Goal: Information Seeking & Learning: Check status

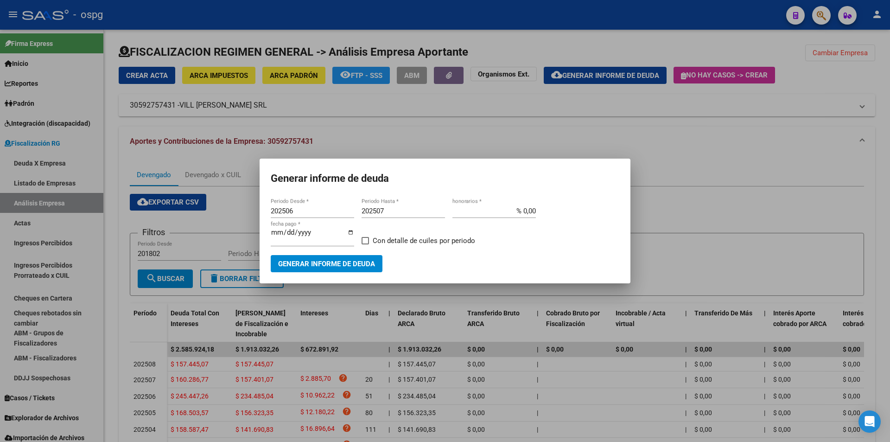
click at [726, 217] on div at bounding box center [445, 221] width 890 height 442
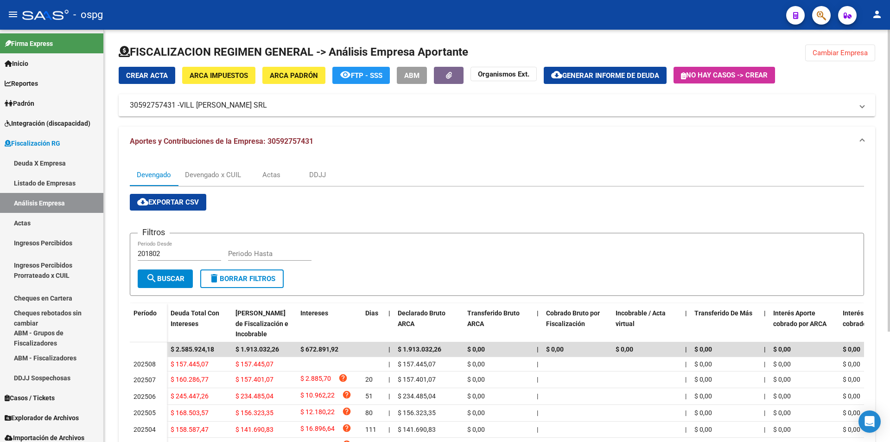
click at [840, 52] on span "Cambiar Empresa" at bounding box center [840, 53] width 55 height 8
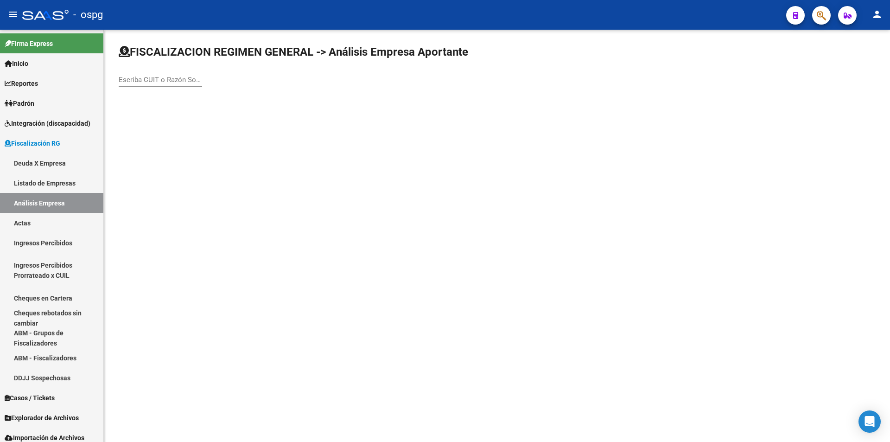
click at [160, 79] on input "Escriba CUIT o Razón Social para buscar" at bounding box center [160, 80] width 83 height 8
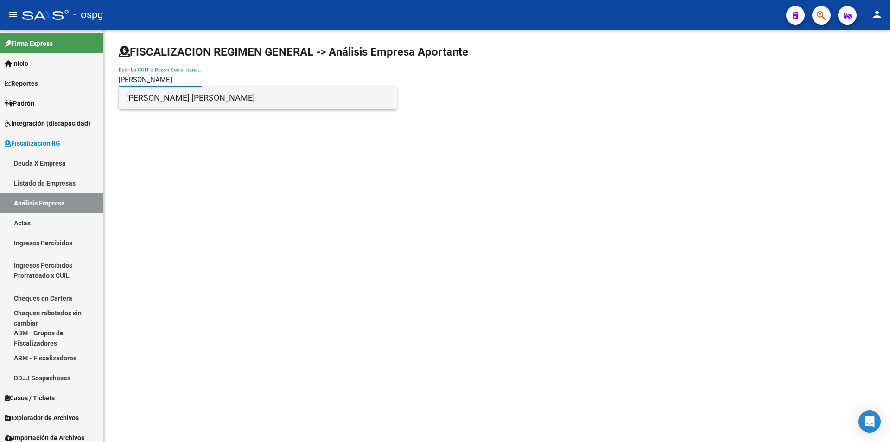
type input "[PERSON_NAME]"
click at [171, 103] on span "[PERSON_NAME] [PERSON_NAME]" at bounding box center [257, 98] width 263 height 22
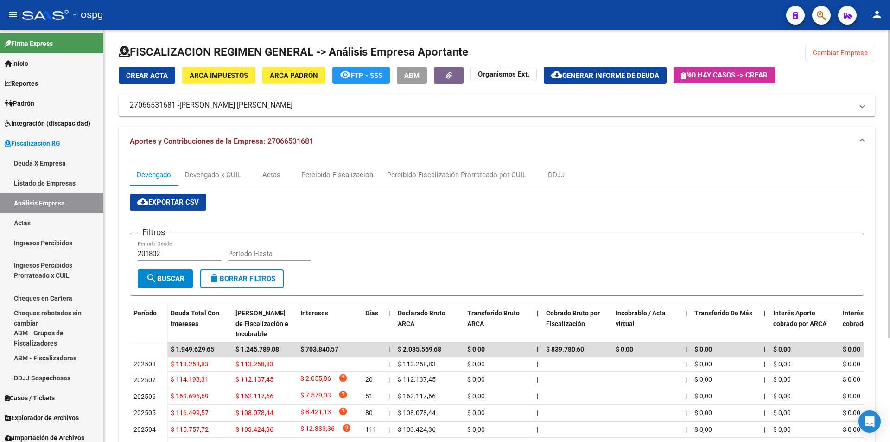
click at [851, 57] on span "Cambiar Empresa" at bounding box center [840, 53] width 55 height 8
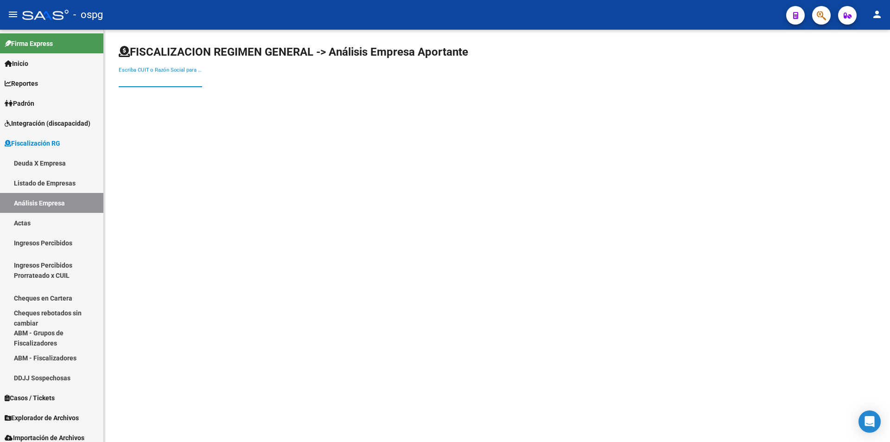
click at [121, 82] on input "Escriba CUIT o Razón Social para buscar" at bounding box center [160, 80] width 83 height 8
click at [122, 79] on input "PP" at bounding box center [160, 80] width 83 height 8
click at [129, 77] on input "P P" at bounding box center [160, 80] width 83 height 8
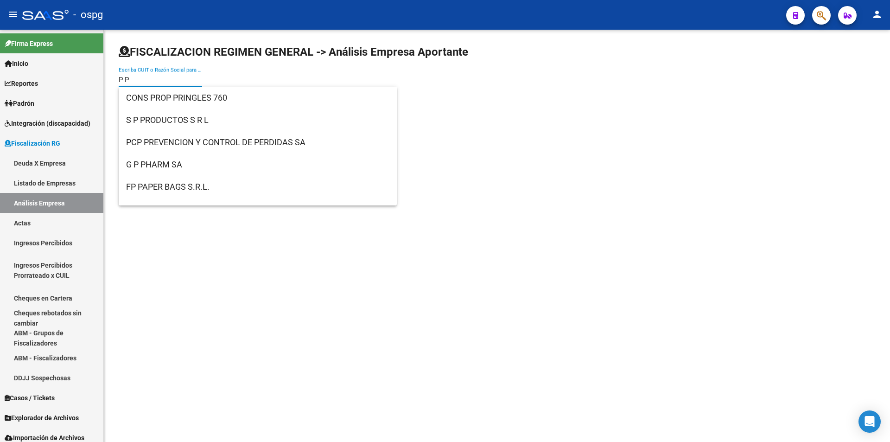
click at [131, 77] on input "P P" at bounding box center [160, 80] width 83 height 8
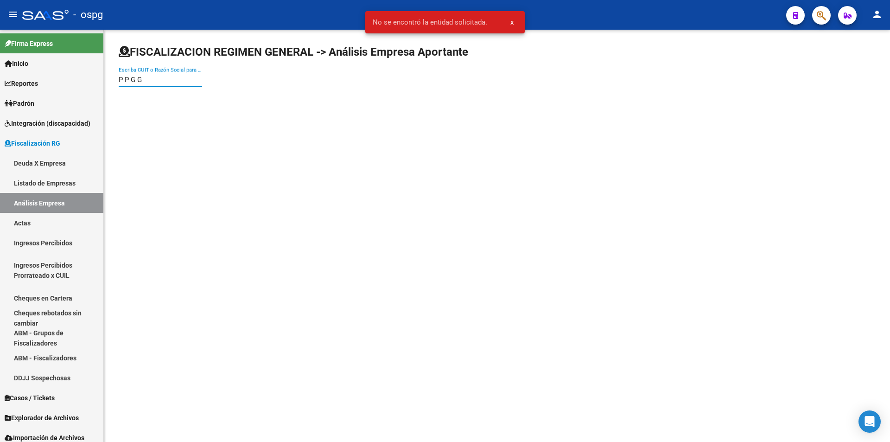
click at [125, 79] on input "P P G G" at bounding box center [160, 80] width 83 height 8
click at [160, 78] on input "PP GG" at bounding box center [160, 80] width 83 height 8
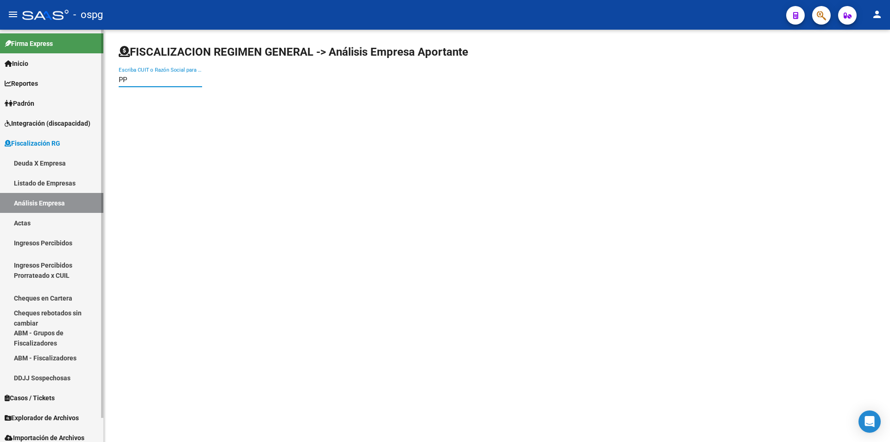
click at [66, 207] on link "Análisis Empresa" at bounding box center [51, 203] width 103 height 20
click at [133, 80] on input "PP" at bounding box center [160, 80] width 83 height 8
click at [160, 83] on input "PP" at bounding box center [160, 80] width 83 height 8
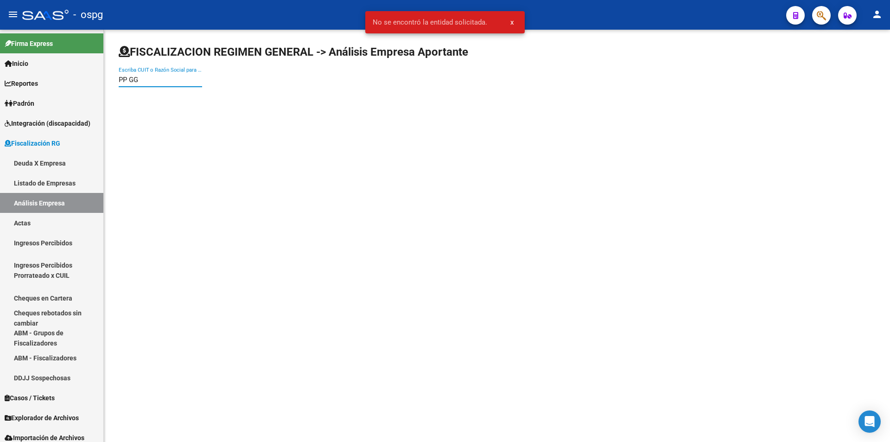
click at [134, 78] on input "PP GG" at bounding box center [160, 80] width 83 height 8
click at [123, 77] on input "PP G G" at bounding box center [160, 80] width 83 height 8
click at [142, 80] on input "P P G G" at bounding box center [160, 80] width 83 height 8
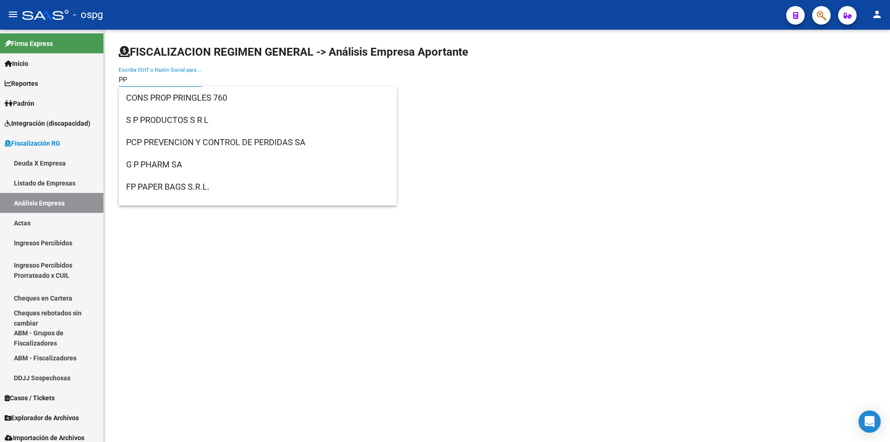
type input "P"
paste input "30708171715"
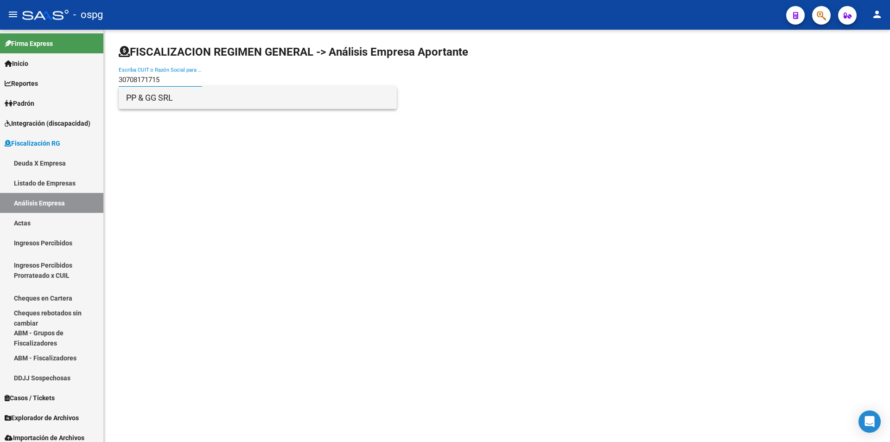
type input "30708171715"
click at [200, 97] on span "PP & GG SRL" at bounding box center [257, 98] width 263 height 22
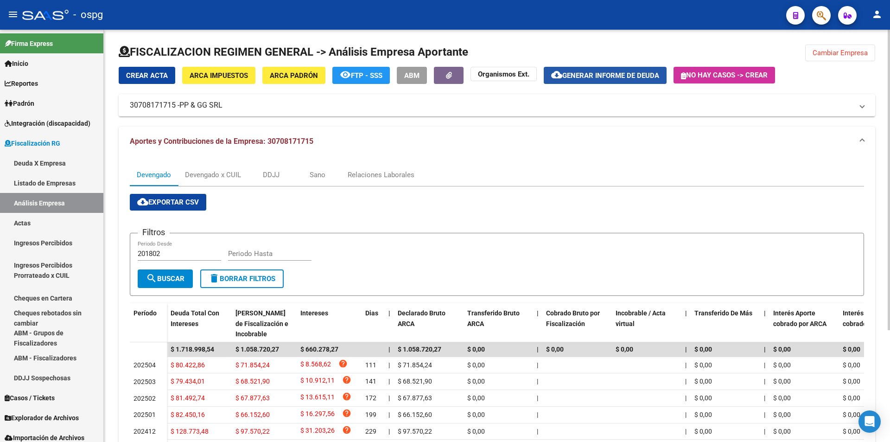
click at [609, 73] on span "Generar informe de deuda" at bounding box center [610, 75] width 97 height 8
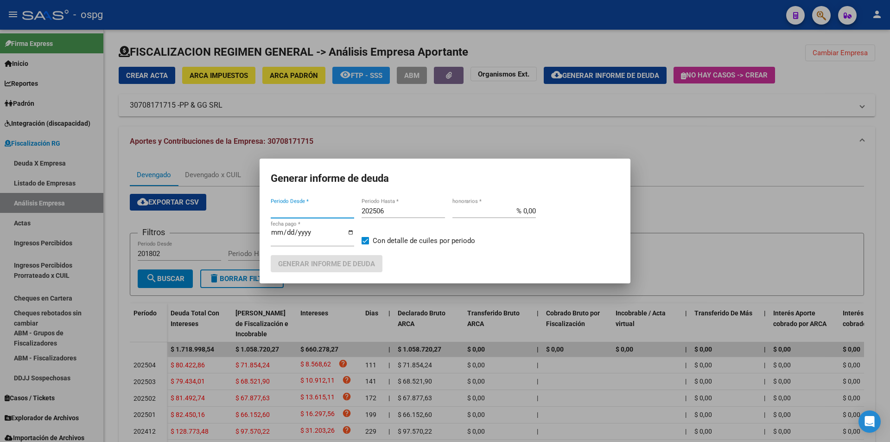
type input "201802"
click at [319, 211] on input "201802" at bounding box center [312, 211] width 83 height 8
type input "202412"
click at [407, 209] on input "202506" at bounding box center [403, 211] width 83 height 8
type input "202507"
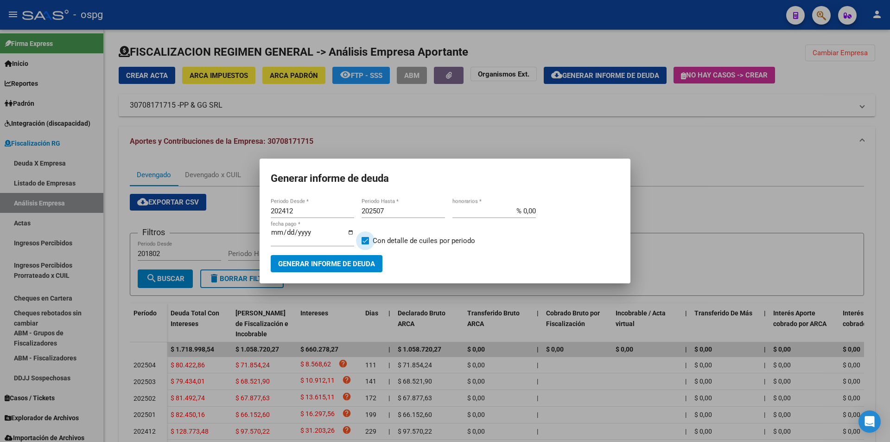
click at [367, 241] on span at bounding box center [365, 240] width 7 height 7
click at [365, 244] on input "Con detalle de cuiles por periodo" at bounding box center [365, 244] width 0 height 0
checkbox input "false"
click at [342, 268] on span "Generar informe de deuda" at bounding box center [326, 264] width 97 height 8
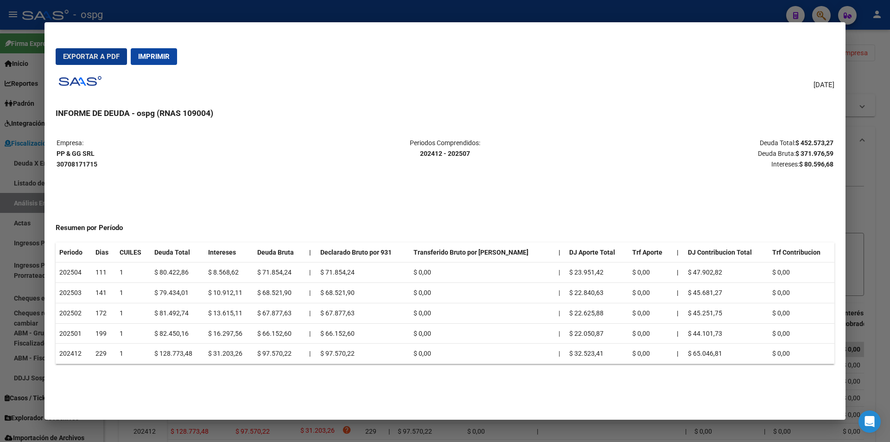
click at [884, 199] on div at bounding box center [445, 221] width 890 height 442
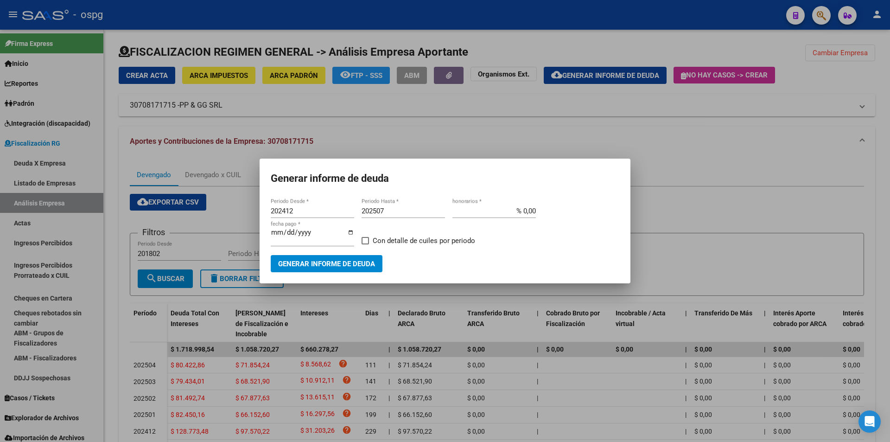
click at [863, 178] on div at bounding box center [445, 221] width 890 height 442
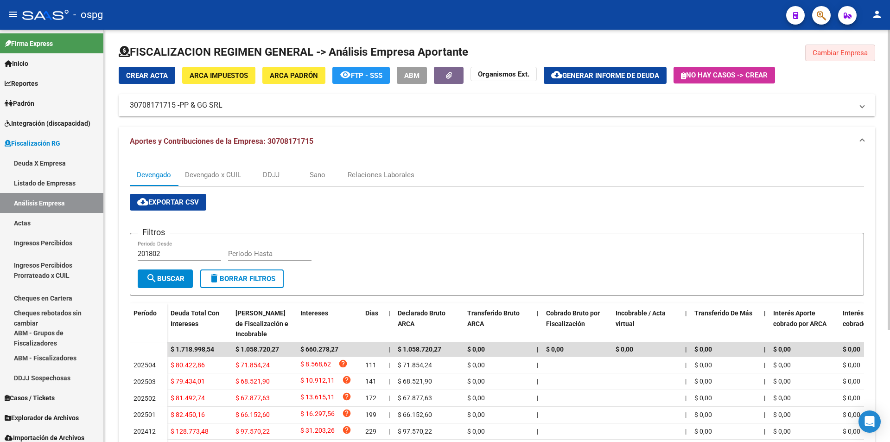
click at [841, 49] on button "Cambiar Empresa" at bounding box center [840, 53] width 70 height 17
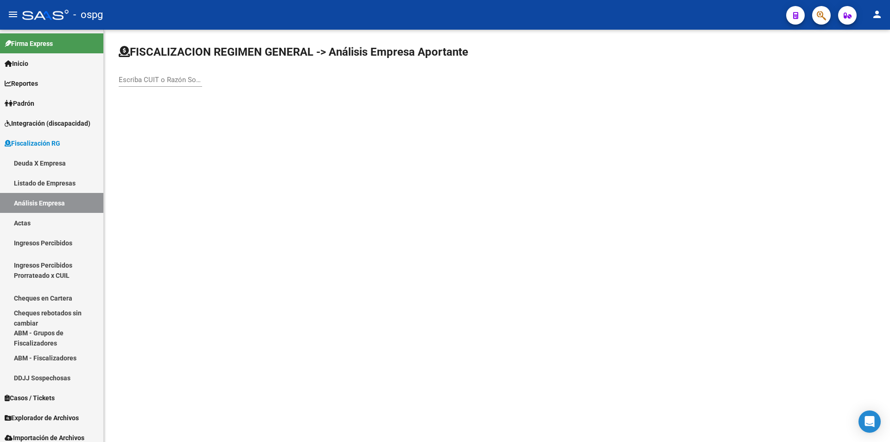
click at [154, 82] on input "Escriba CUIT o Razón Social para buscar" at bounding box center [160, 80] width 83 height 8
type input "CHIUMIENTO"
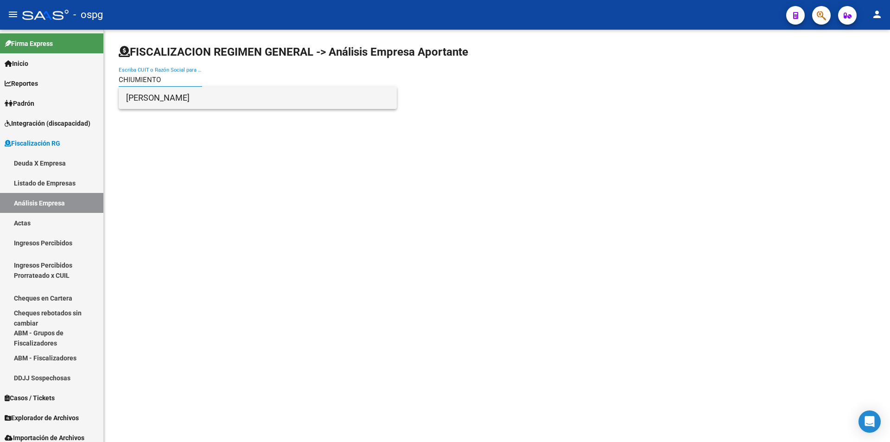
click at [242, 95] on span "[PERSON_NAME]" at bounding box center [257, 98] width 263 height 22
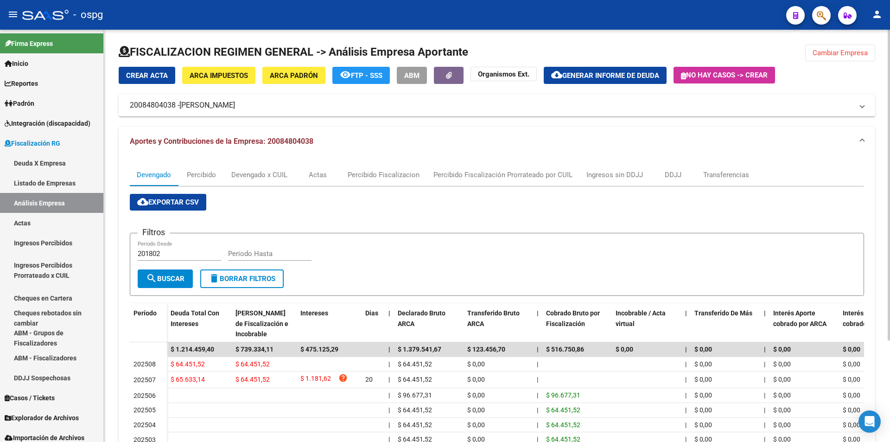
click at [837, 51] on span "Cambiar Empresa" at bounding box center [840, 53] width 55 height 8
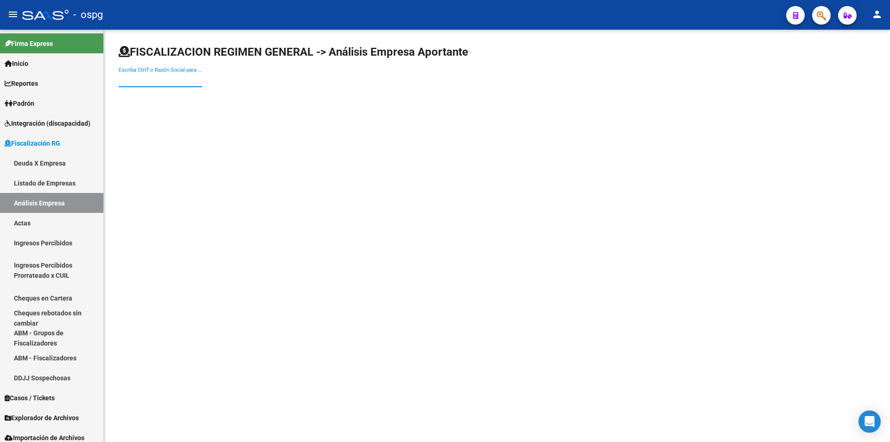
paste input "30707769560"
type input "30707769560"
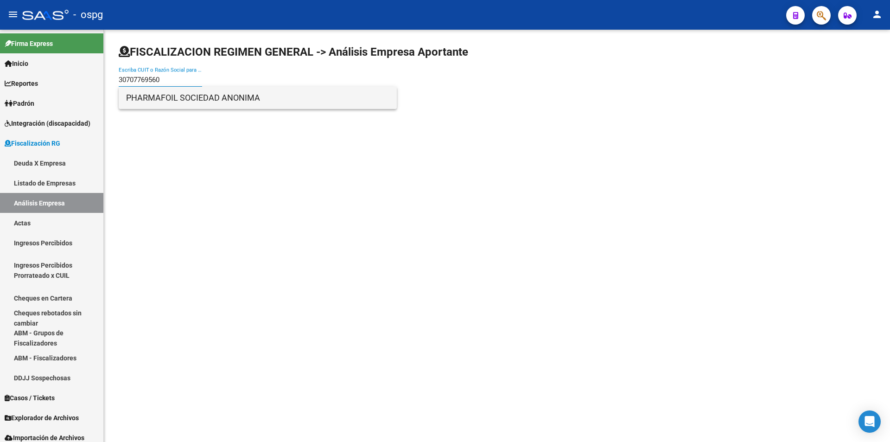
click at [169, 95] on span "PHARMAFOIL SOCIEDAD ANONIMA" at bounding box center [257, 98] width 263 height 22
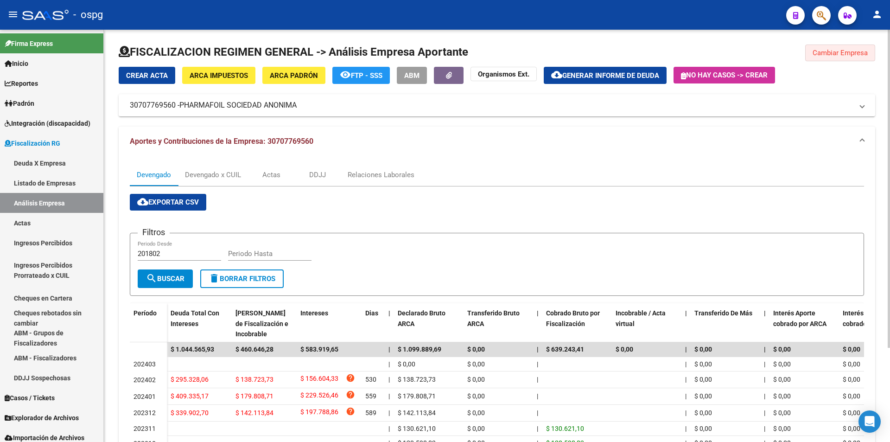
click at [860, 52] on span "Cambiar Empresa" at bounding box center [840, 53] width 55 height 8
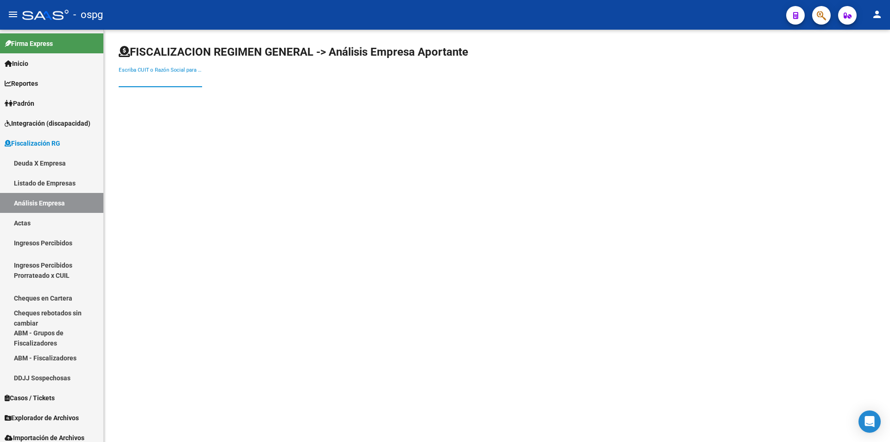
click at [147, 77] on input "Escriba CUIT o Razón Social para buscar" at bounding box center [160, 80] width 83 height 8
type input "LABELGRAF"
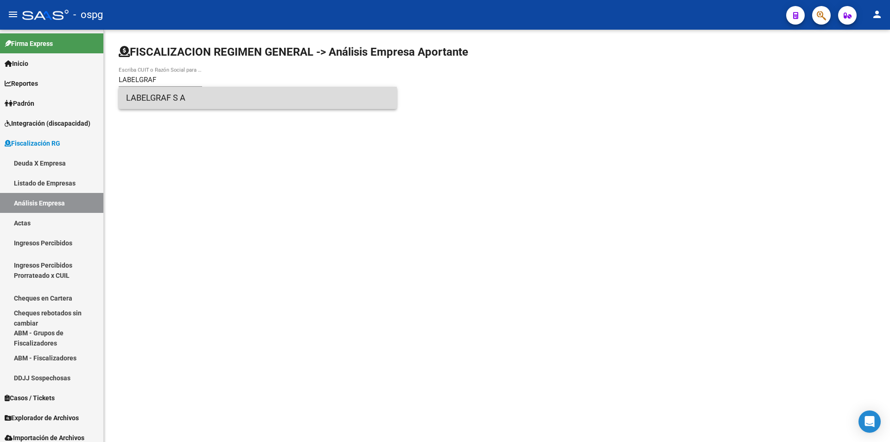
click at [167, 94] on span "LABELGRAF S A" at bounding box center [257, 98] width 263 height 22
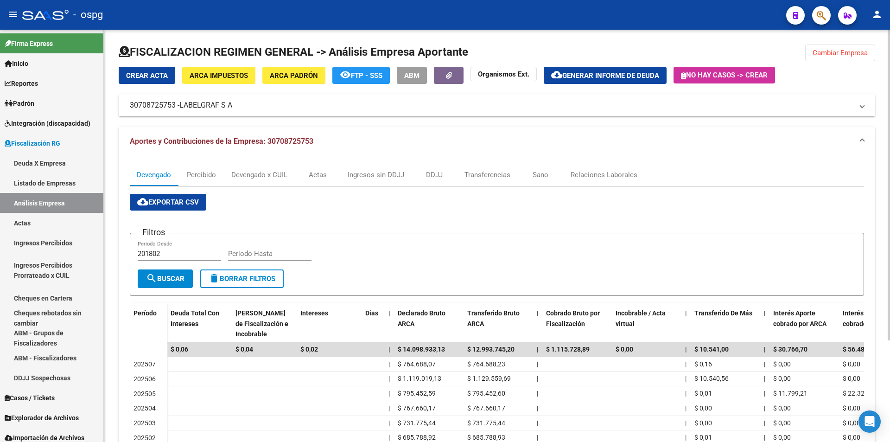
click at [849, 54] on span "Cambiar Empresa" at bounding box center [840, 53] width 55 height 8
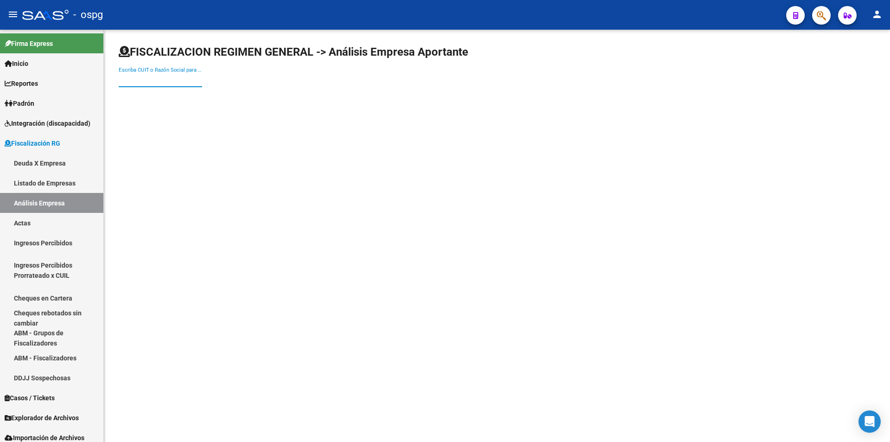
click at [140, 82] on input "Escriba CUIT o Razón Social para buscar" at bounding box center [160, 80] width 83 height 8
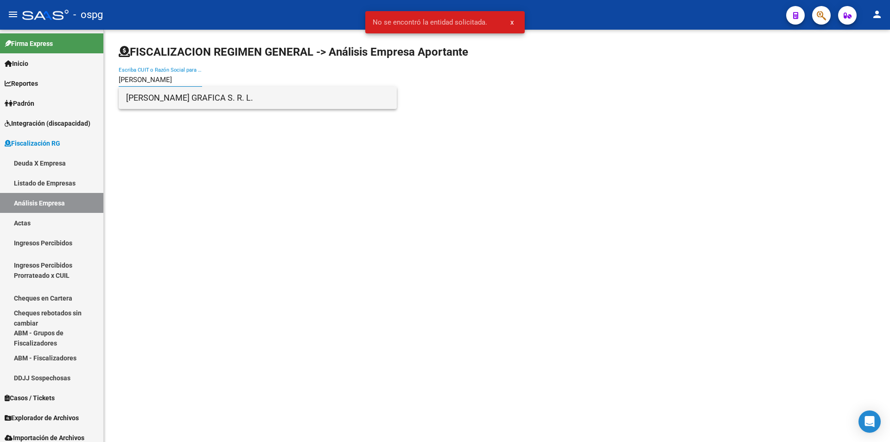
type input "[PERSON_NAME]"
click at [156, 91] on span "[PERSON_NAME] GRAFICA S. R. L." at bounding box center [257, 98] width 263 height 22
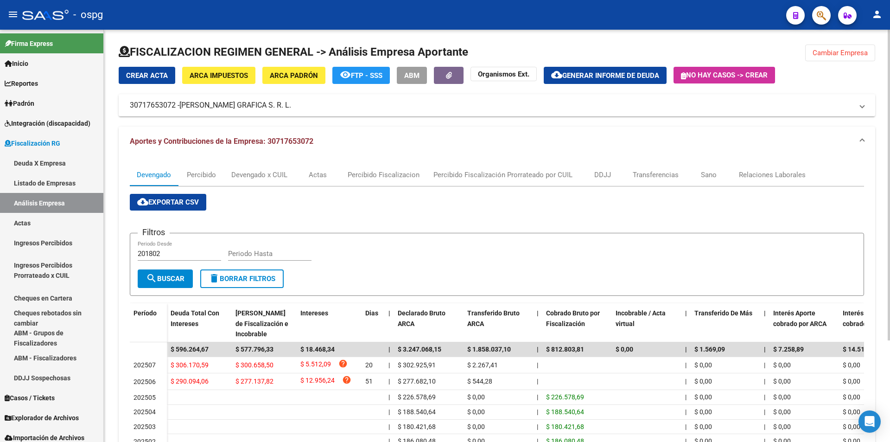
click at [834, 51] on span "Cambiar Empresa" at bounding box center [840, 53] width 55 height 8
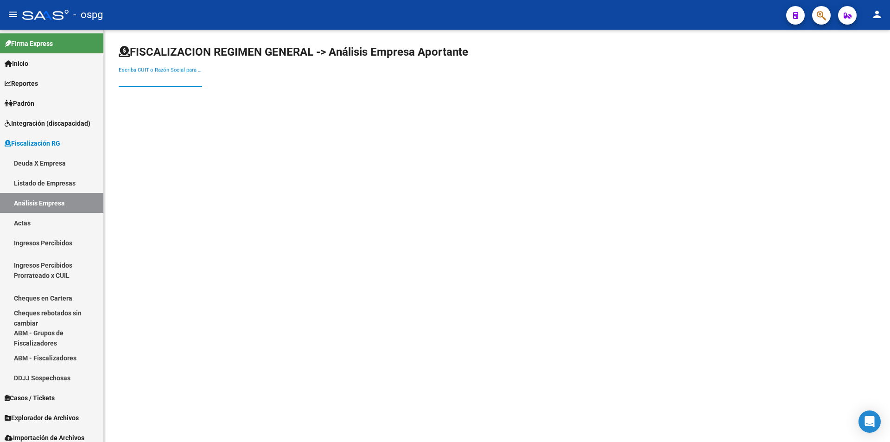
paste input "30717740641"
type input "30717740641"
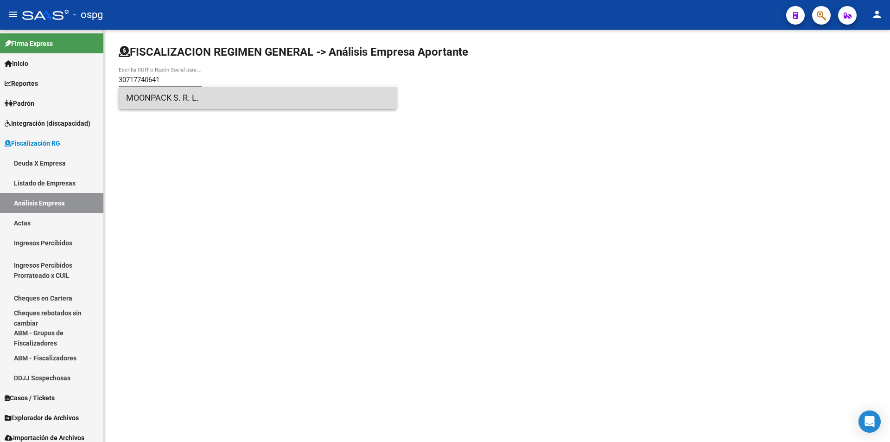
click at [135, 99] on span "MOONPACK S. R. L." at bounding box center [257, 98] width 263 height 22
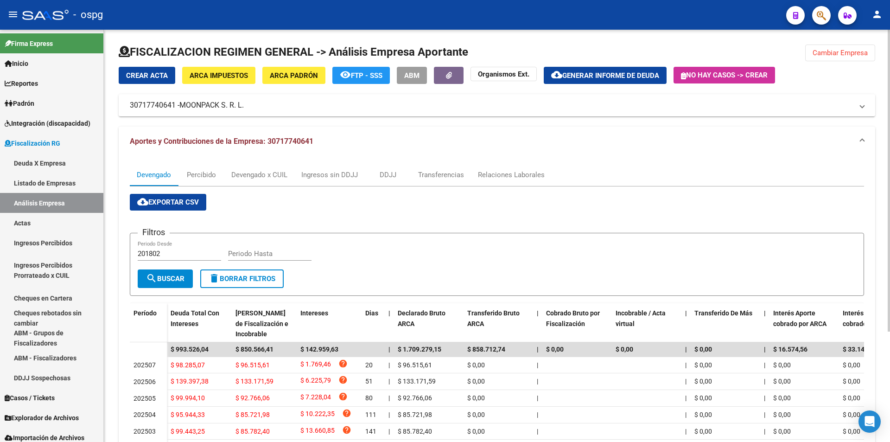
click at [825, 44] on div "FISCALIZACION REGIMEN GENERAL -> Análisis Empresa Aportante Cambiar Empresa Cre…" at bounding box center [497, 306] width 786 height 552
click at [824, 52] on span "Cambiar Empresa" at bounding box center [840, 53] width 55 height 8
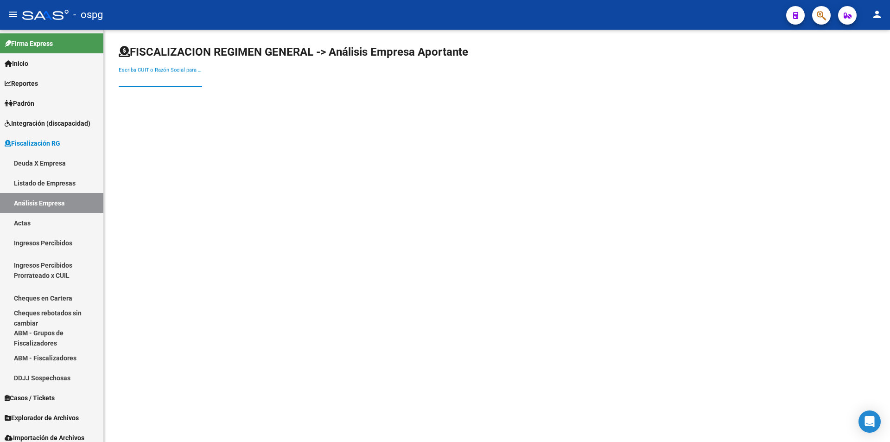
drag, startPoint x: 134, startPoint y: 85, endPoint x: 130, endPoint y: 78, distance: 7.3
paste input "20228339467"
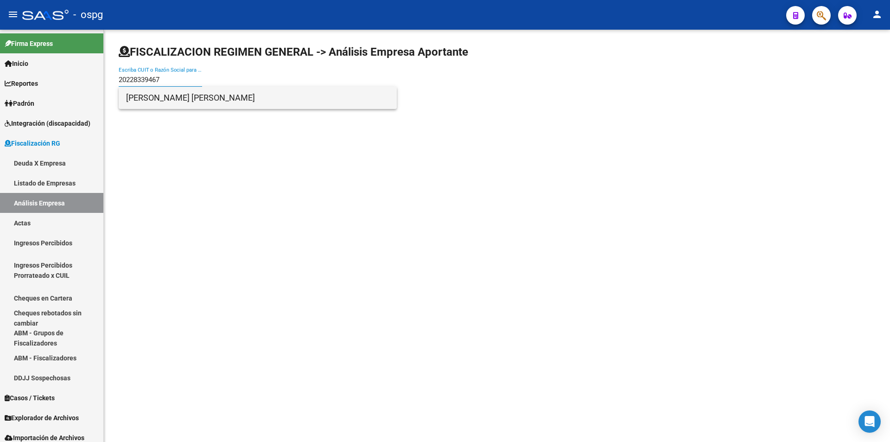
type input "20228339467"
click at [205, 101] on span "[PERSON_NAME] [PERSON_NAME]" at bounding box center [257, 98] width 263 height 22
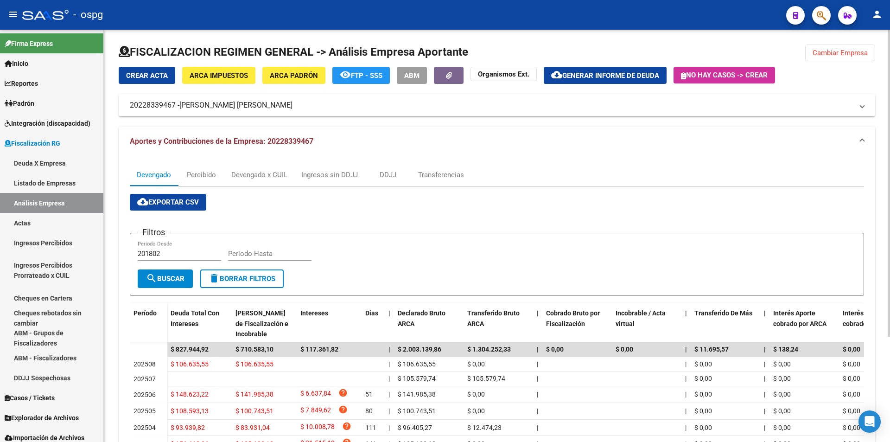
click at [618, 76] on span "Generar informe de deuda" at bounding box center [610, 75] width 97 height 8
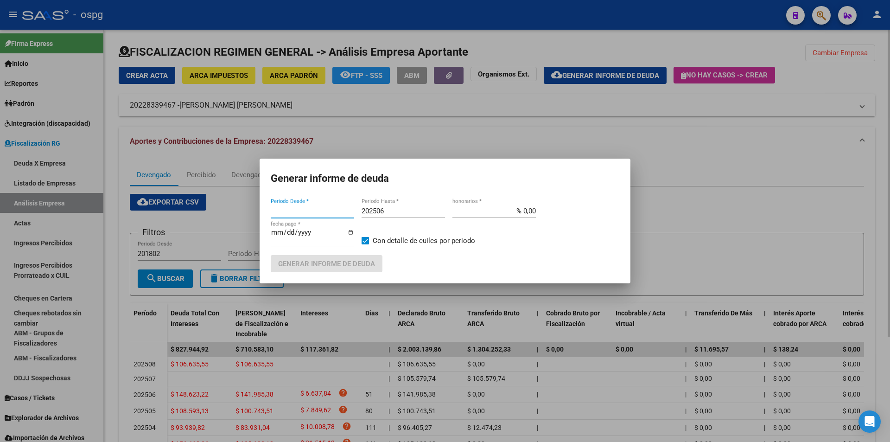
type input "201802"
click at [325, 214] on input "201802" at bounding box center [312, 211] width 83 height 8
type input "202403"
click at [407, 214] on input "202506" at bounding box center [403, 211] width 83 height 8
type input "202507"
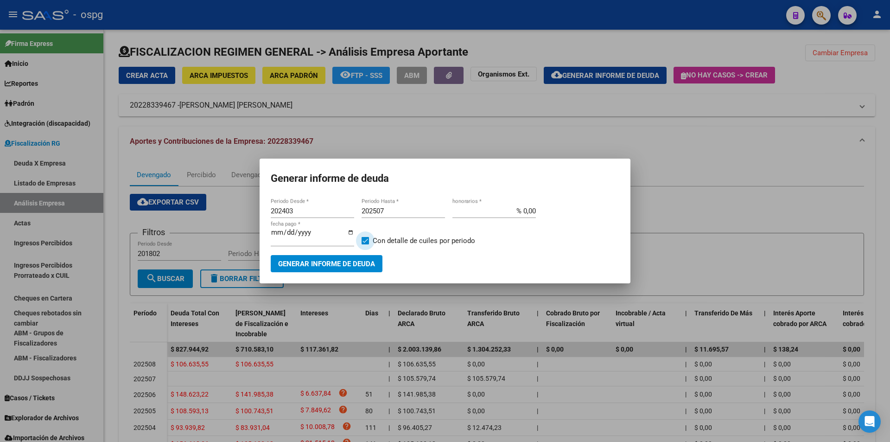
click at [369, 240] on span at bounding box center [365, 240] width 7 height 7
click at [365, 244] on input "Con detalle de cuiles por periodo" at bounding box center [365, 244] width 0 height 0
checkbox input "false"
click at [364, 265] on span "Generar informe de deuda" at bounding box center [326, 264] width 97 height 8
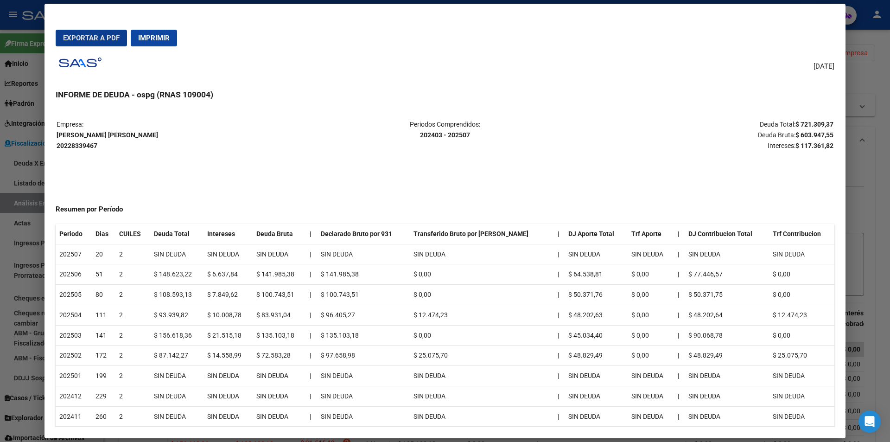
click at [878, 191] on div at bounding box center [445, 221] width 890 height 442
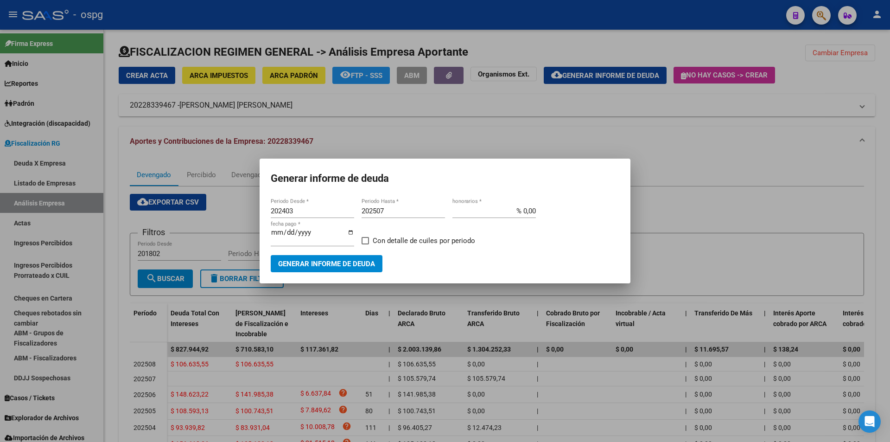
click at [845, 87] on div at bounding box center [445, 221] width 890 height 442
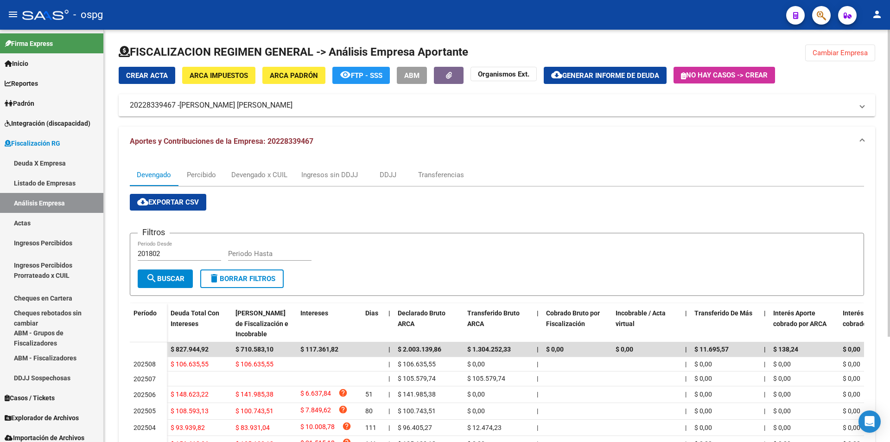
click at [841, 54] on span "Cambiar Empresa" at bounding box center [840, 53] width 55 height 8
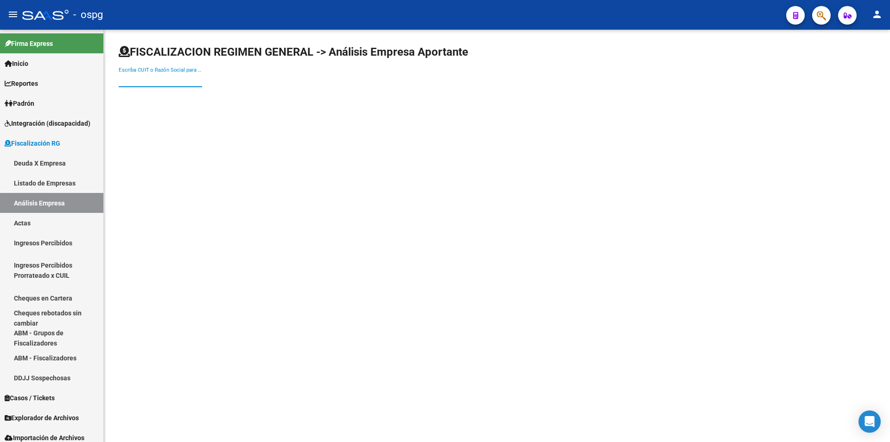
paste input "30708686065"
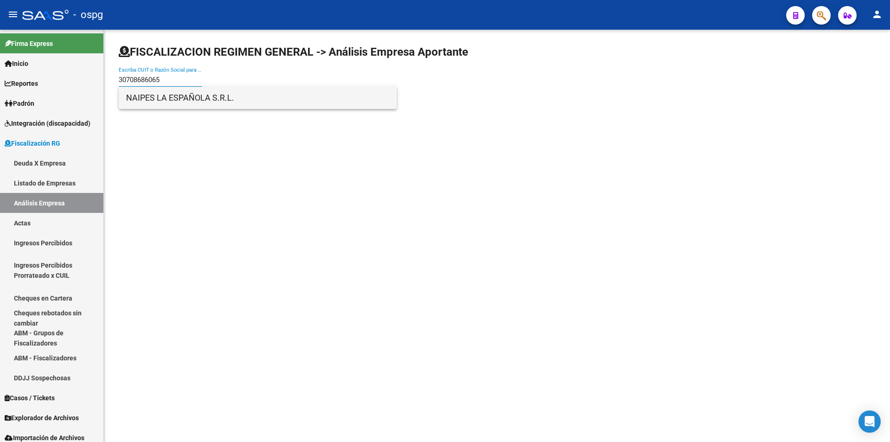
type input "30708686065"
click at [196, 100] on span "NAIPES LA ESPAÑOLA S.R.L." at bounding box center [257, 98] width 263 height 22
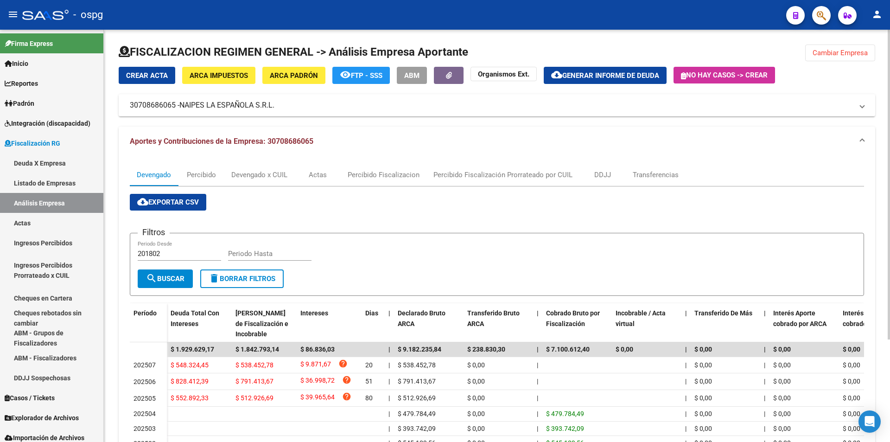
click at [835, 49] on span "Cambiar Empresa" at bounding box center [840, 53] width 55 height 8
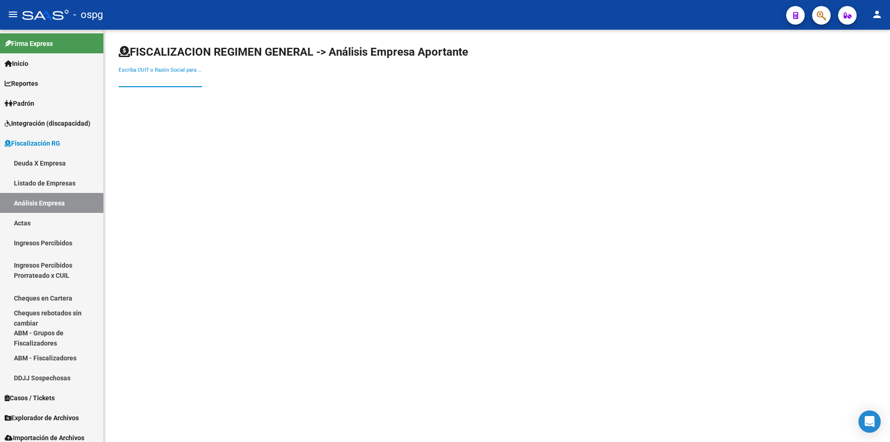
click at [169, 78] on input "Escriba CUIT o Razón Social para buscar" at bounding box center [160, 80] width 83 height 8
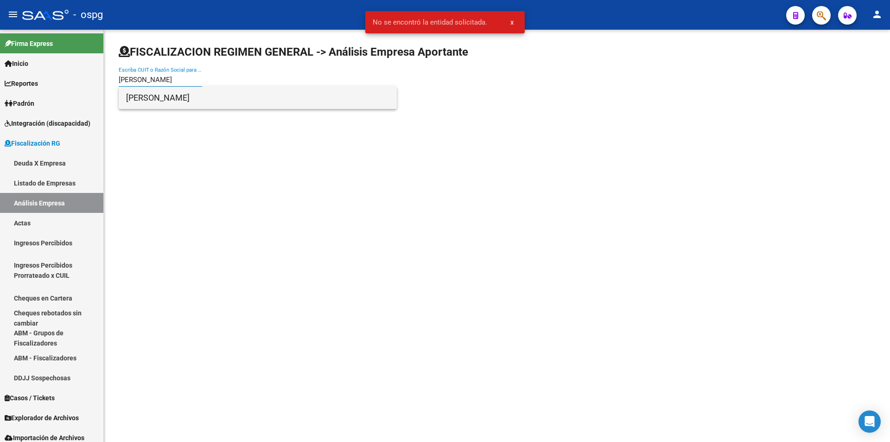
type input "[PERSON_NAME]"
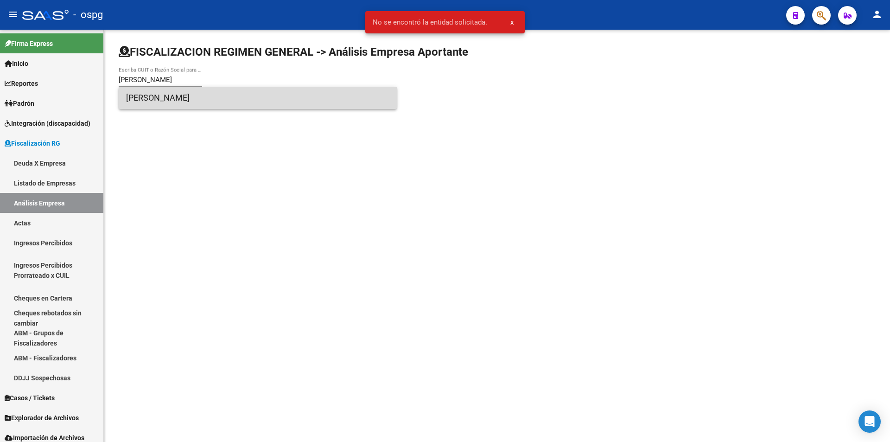
click at [188, 90] on span "[PERSON_NAME]" at bounding box center [257, 98] width 263 height 22
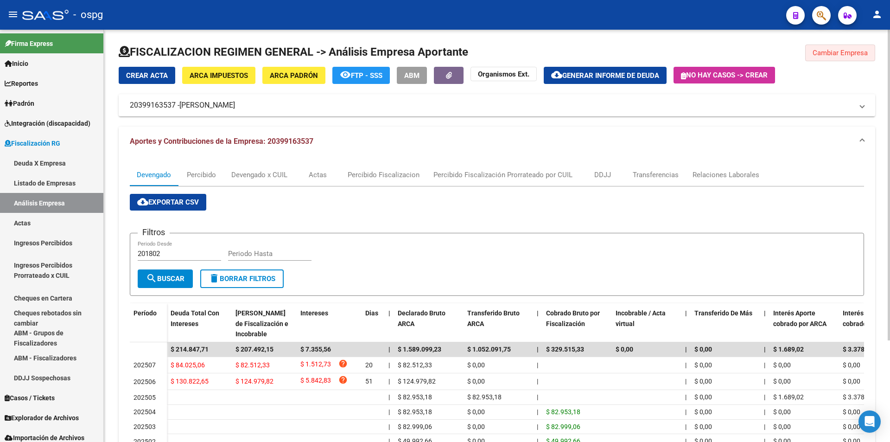
click at [853, 50] on span "Cambiar Empresa" at bounding box center [840, 53] width 55 height 8
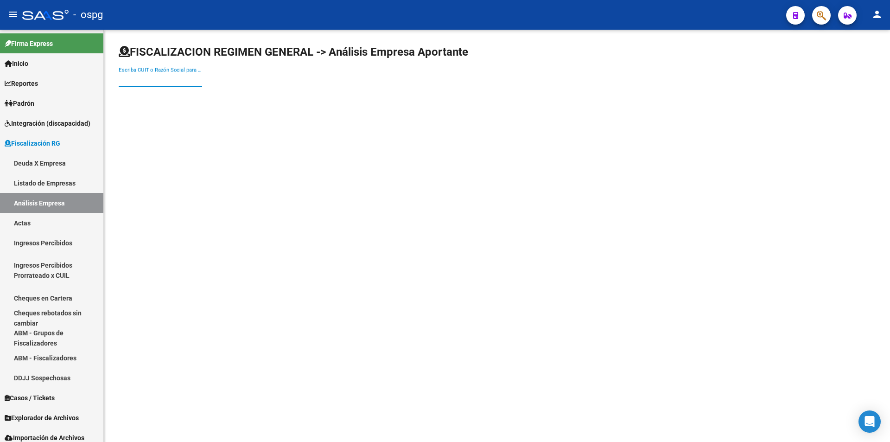
click at [191, 82] on input "Escriba CUIT o Razón Social para buscar" at bounding box center [160, 80] width 83 height 8
type input "GFJ"
click at [198, 92] on span "GFJ-ULTRACOLOR S.R.L." at bounding box center [257, 98] width 263 height 22
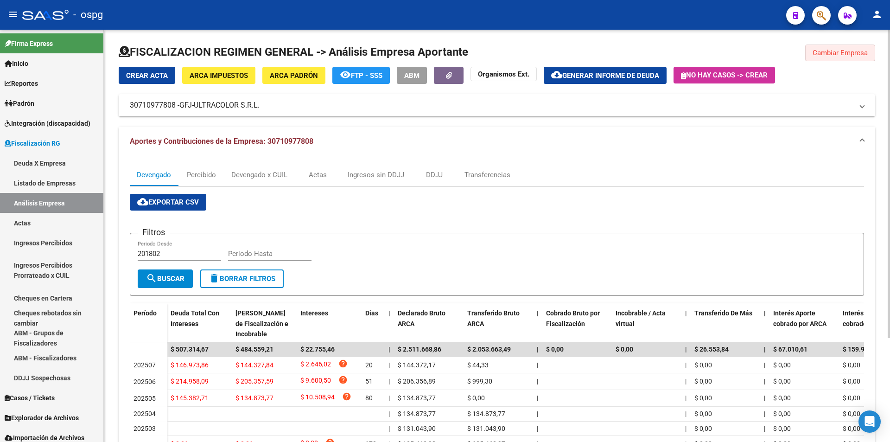
click at [829, 53] on span "Cambiar Empresa" at bounding box center [840, 53] width 55 height 8
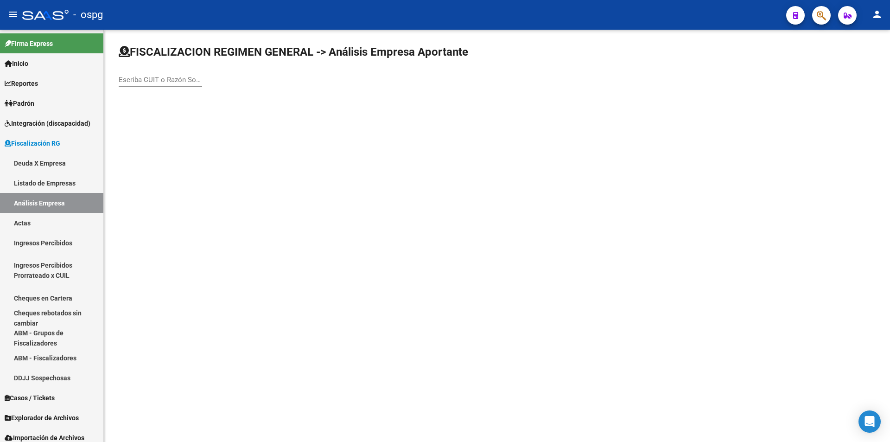
click at [165, 81] on input "Escriba CUIT o Razón Social para buscar" at bounding box center [160, 80] width 83 height 8
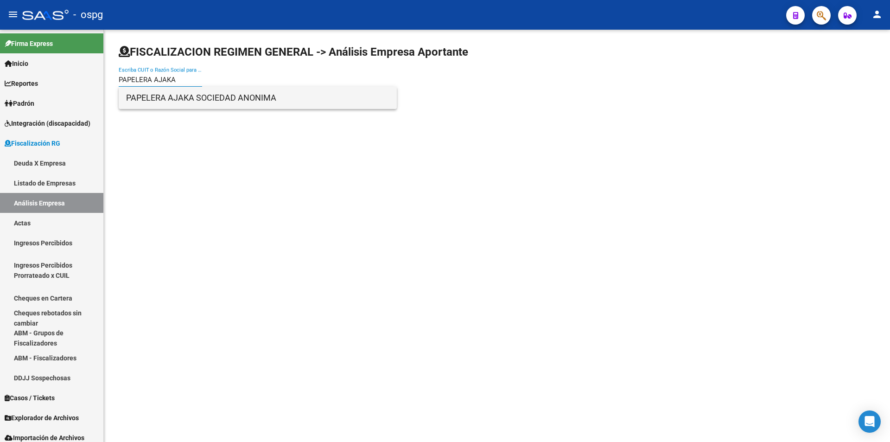
type input "PAPELERA AJAKA"
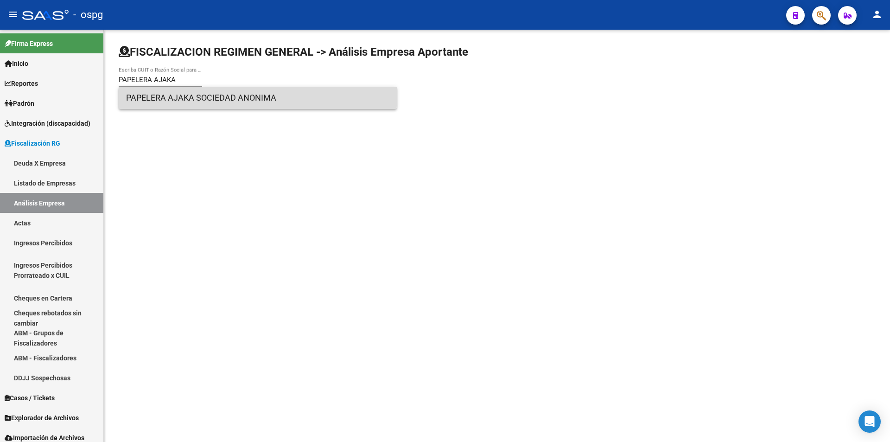
click at [178, 92] on span "PAPELERA AJAKA SOCIEDAD ANONIMA" at bounding box center [257, 98] width 263 height 22
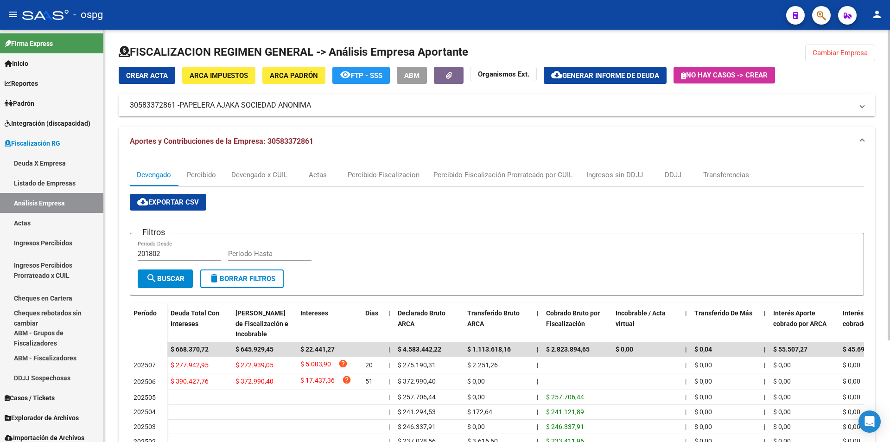
click at [854, 58] on button "Cambiar Empresa" at bounding box center [840, 53] width 70 height 17
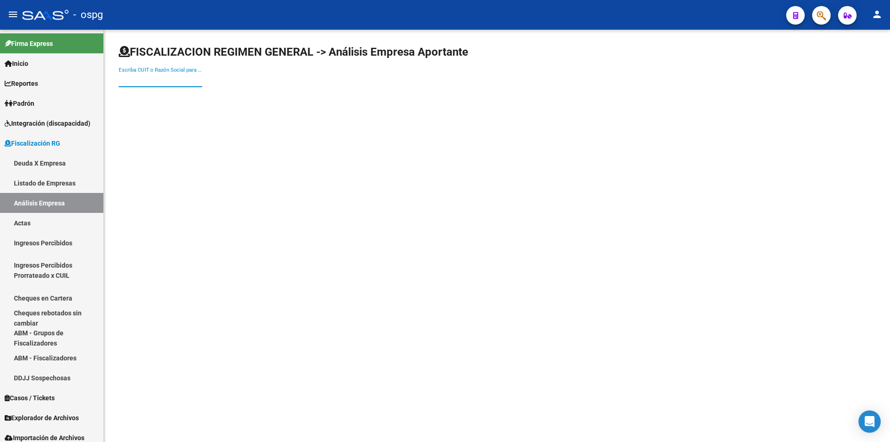
paste input "20127472611"
type input "20127472611"
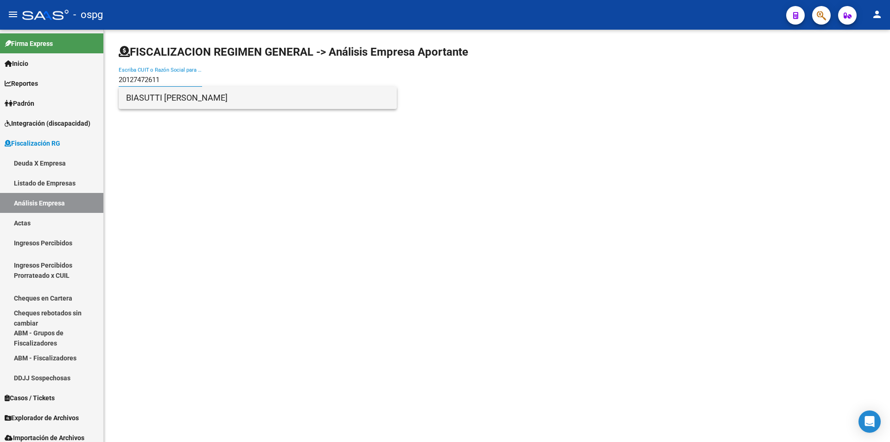
click at [207, 100] on span "BIASUTTI [PERSON_NAME]" at bounding box center [257, 98] width 263 height 22
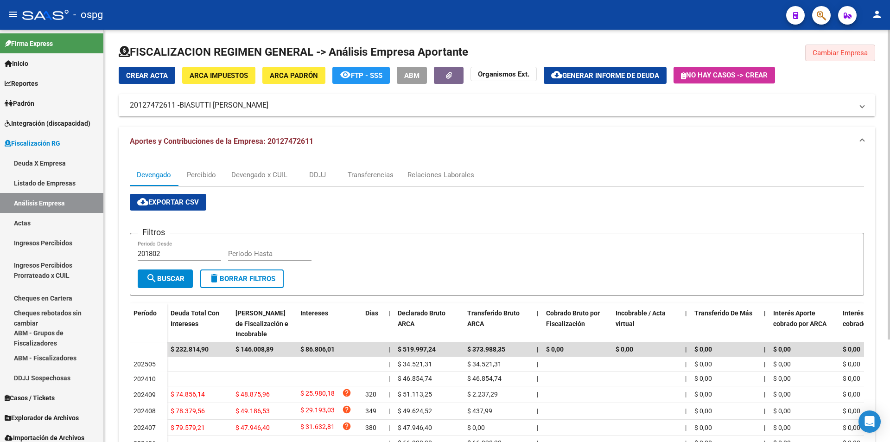
click at [852, 56] on span "Cambiar Empresa" at bounding box center [840, 53] width 55 height 8
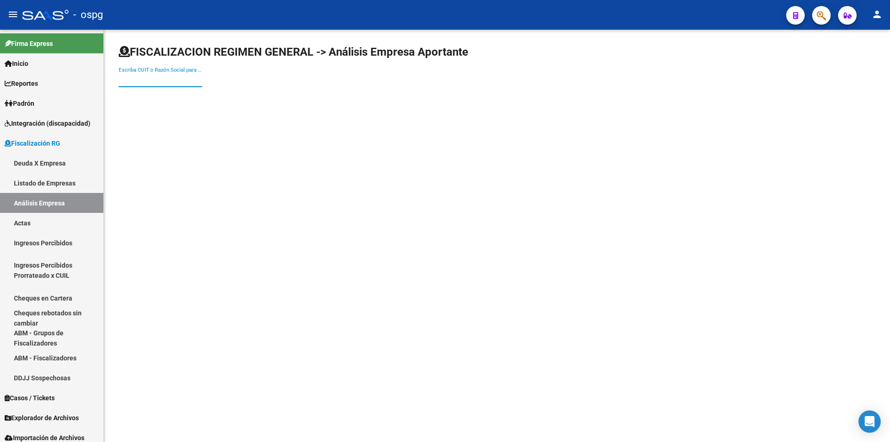
click at [147, 80] on input "Escriba CUIT o Razón Social para buscar" at bounding box center [160, 80] width 83 height 8
paste input "30715814206"
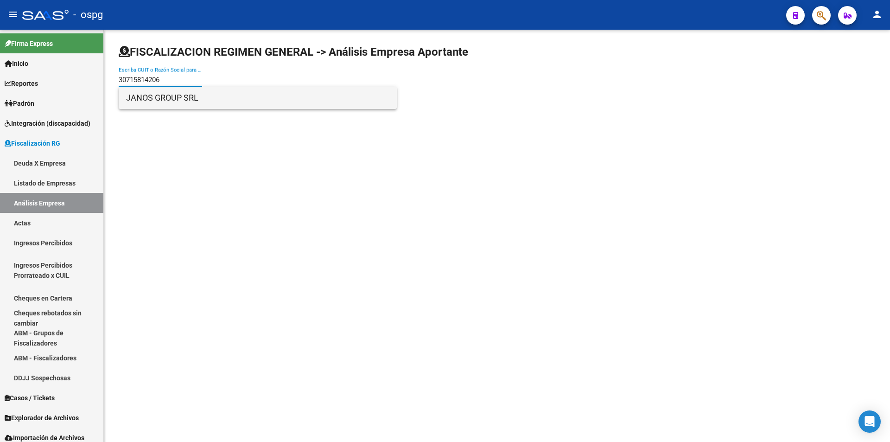
type input "30715814206"
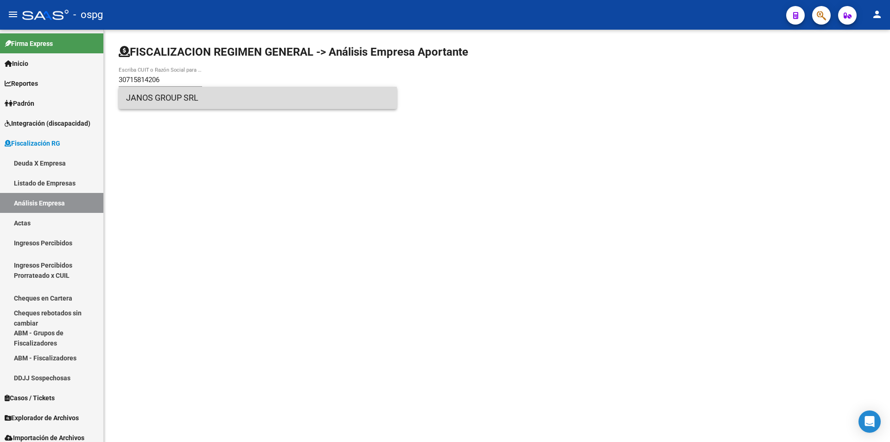
click at [207, 96] on span "JANOS GROUP SRL" at bounding box center [257, 98] width 263 height 22
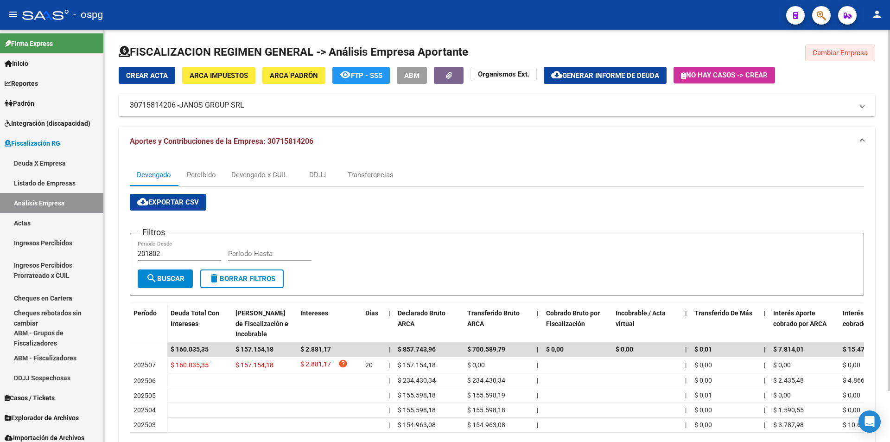
drag, startPoint x: 854, startPoint y: 50, endPoint x: 856, endPoint y: 58, distance: 8.8
click at [854, 50] on span "Cambiar Empresa" at bounding box center [840, 53] width 55 height 8
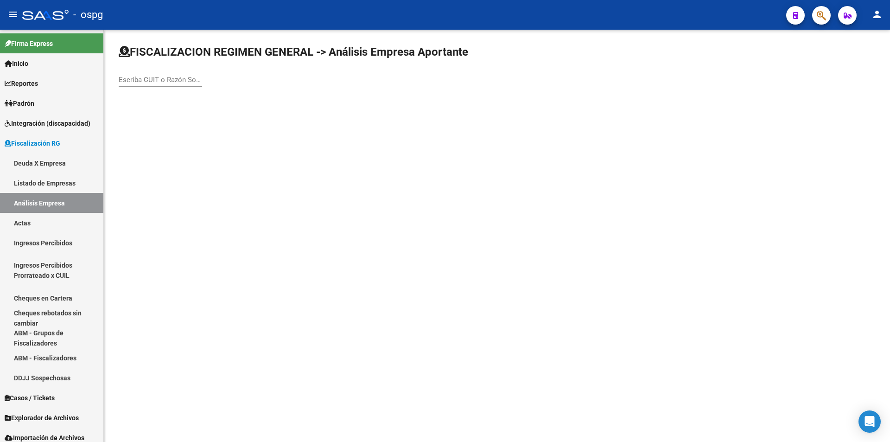
click at [154, 81] on input "Escriba CUIT o Razón Social para buscar" at bounding box center [160, 80] width 83 height 8
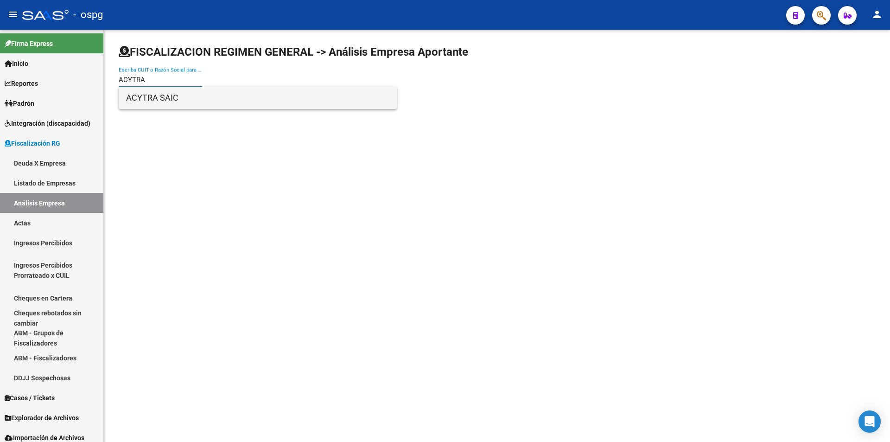
type input "ACYTRA"
click at [172, 97] on span "ACYTRA SAIC" at bounding box center [257, 98] width 263 height 22
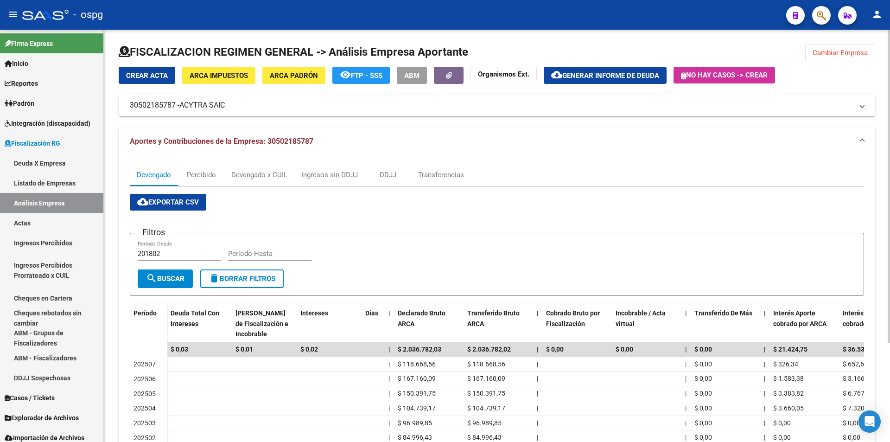
click at [836, 52] on span "Cambiar Empresa" at bounding box center [840, 53] width 55 height 8
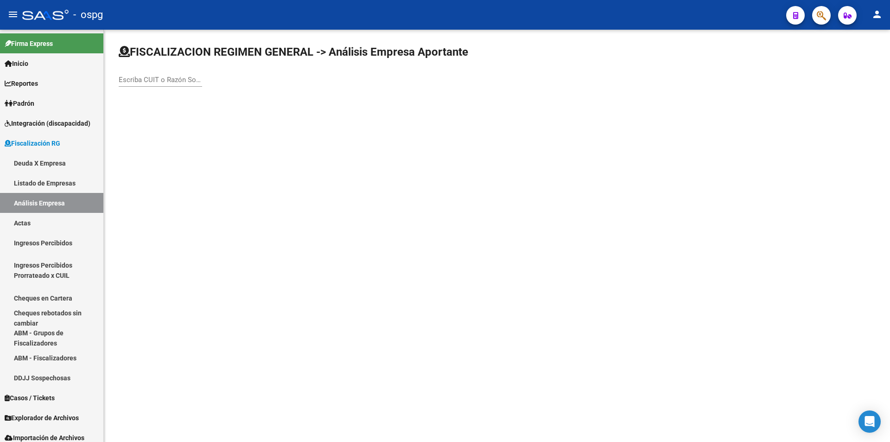
click at [142, 76] on input "Escriba CUIT o Razón Social para buscar" at bounding box center [160, 80] width 83 height 8
type input "DEGAF"
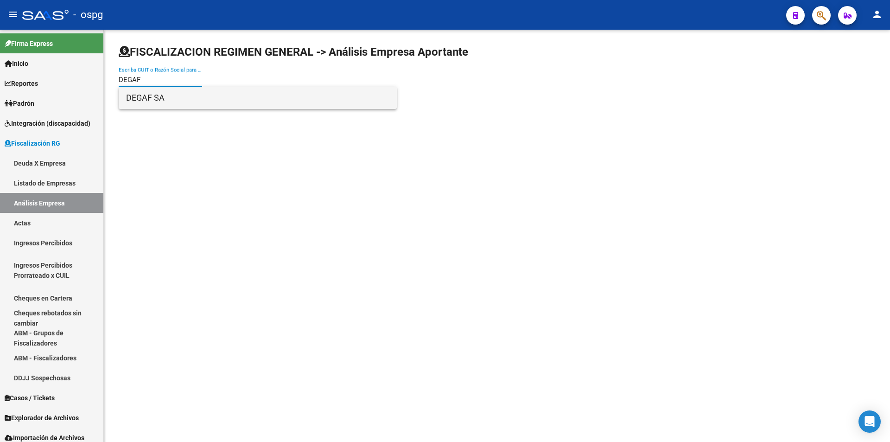
click at [143, 102] on span "DEGAF SA" at bounding box center [257, 98] width 263 height 22
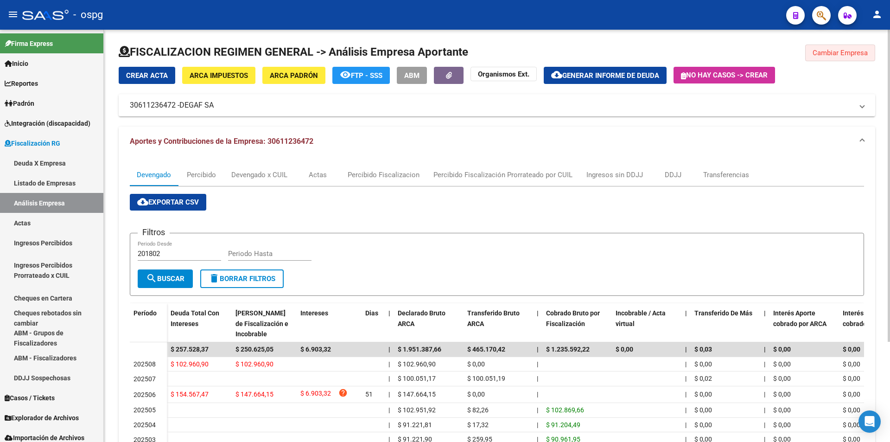
click at [850, 54] on span "Cambiar Empresa" at bounding box center [840, 53] width 55 height 8
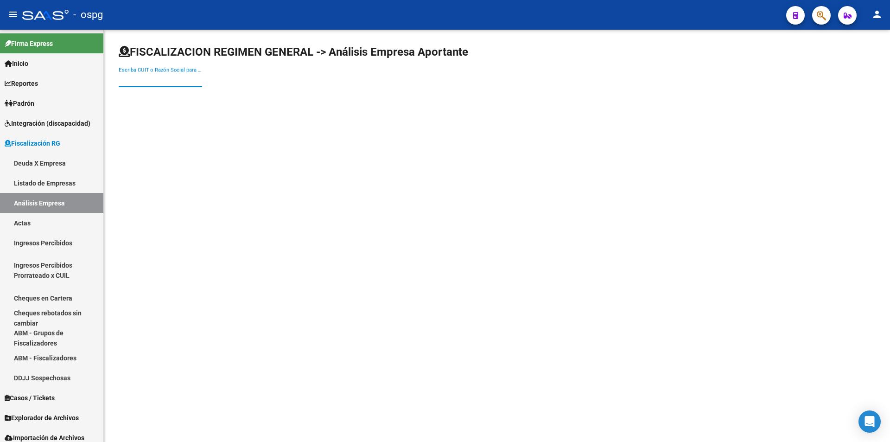
paste input "20-14126619-6"
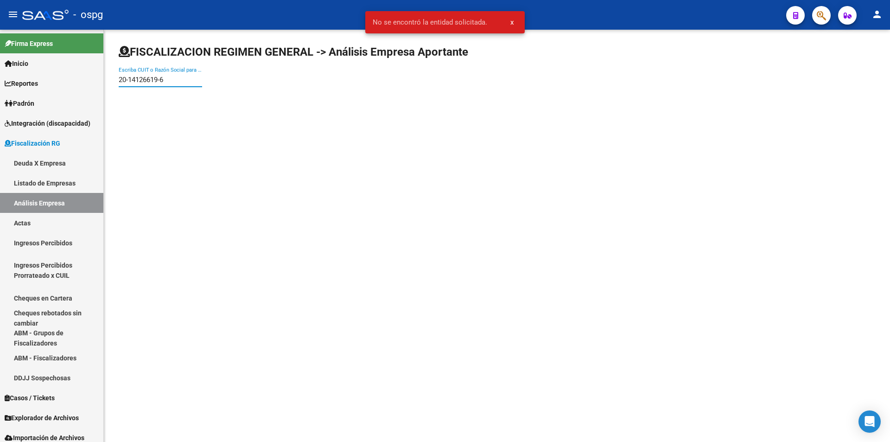
click at [129, 78] on input "20-14126619-6" at bounding box center [160, 80] width 83 height 8
click at [160, 81] on input "2014126619-6" at bounding box center [160, 80] width 83 height 8
type input "20141266196"
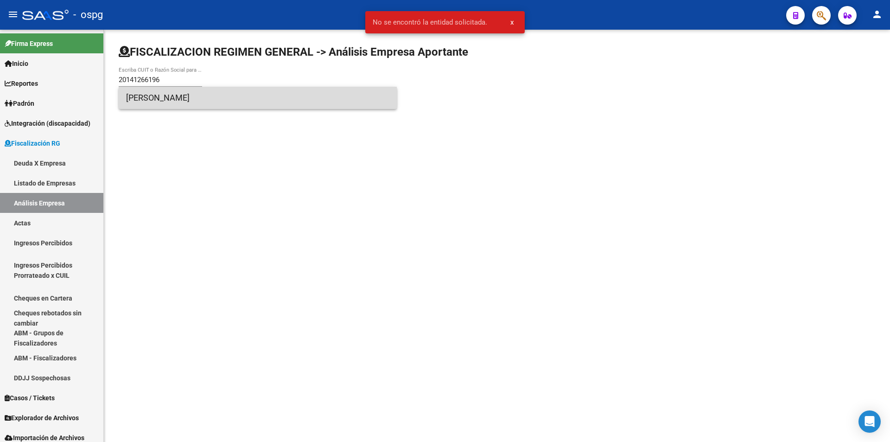
click at [178, 100] on span "[PERSON_NAME]" at bounding box center [257, 98] width 263 height 22
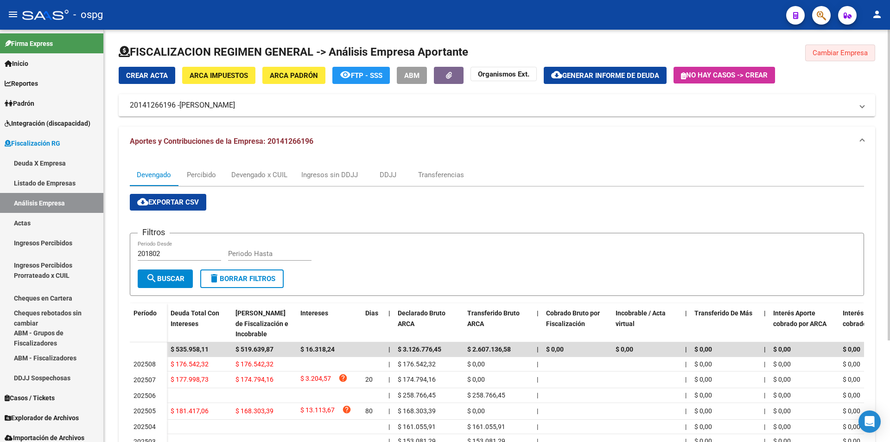
click at [854, 47] on button "Cambiar Empresa" at bounding box center [840, 53] width 70 height 17
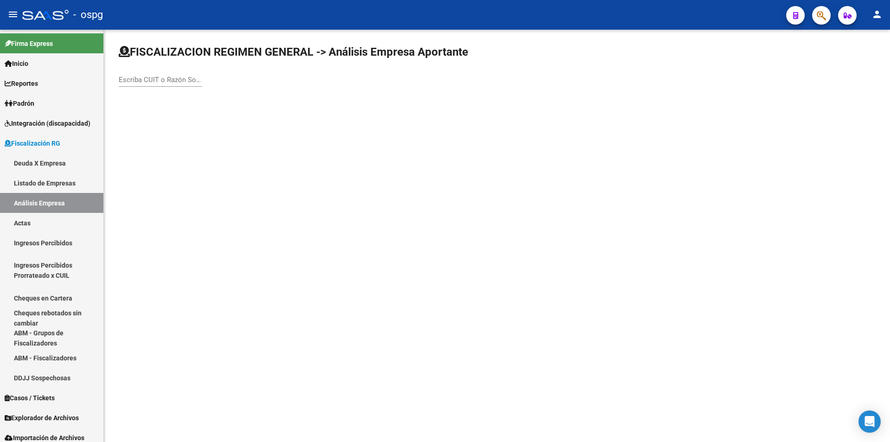
click at [169, 81] on input "Escriba CUIT o Razón Social para buscar" at bounding box center [160, 80] width 83 height 8
type input "RICO"
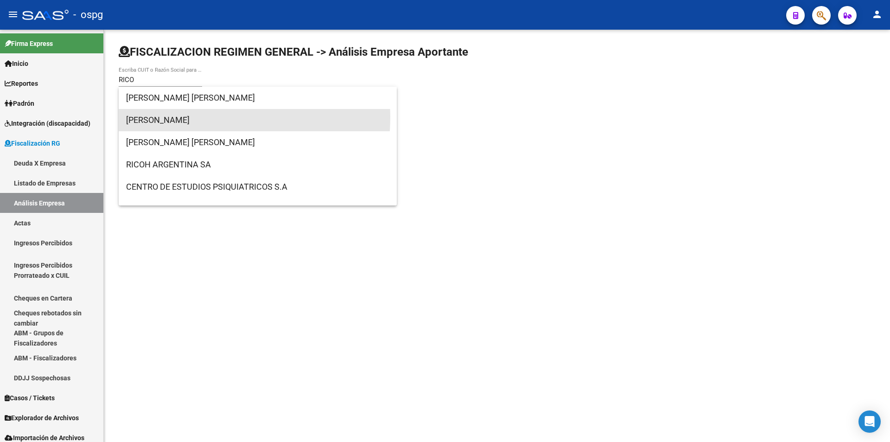
click at [168, 116] on span "[PERSON_NAME]" at bounding box center [257, 120] width 263 height 22
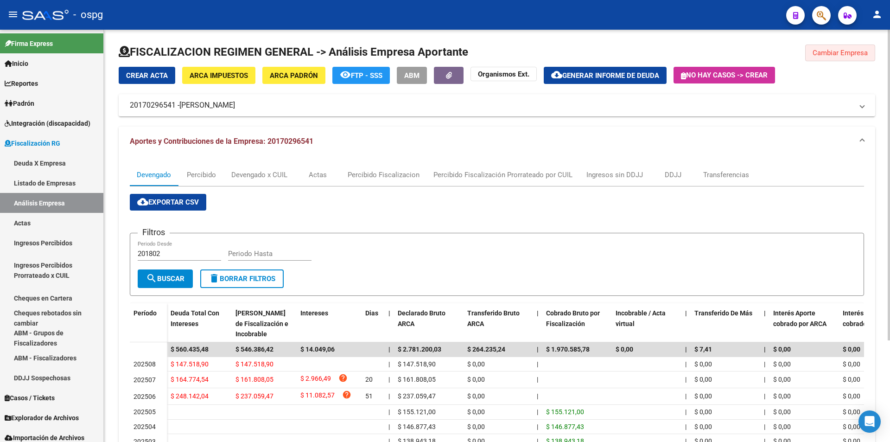
click at [831, 54] on span "Cambiar Empresa" at bounding box center [840, 53] width 55 height 8
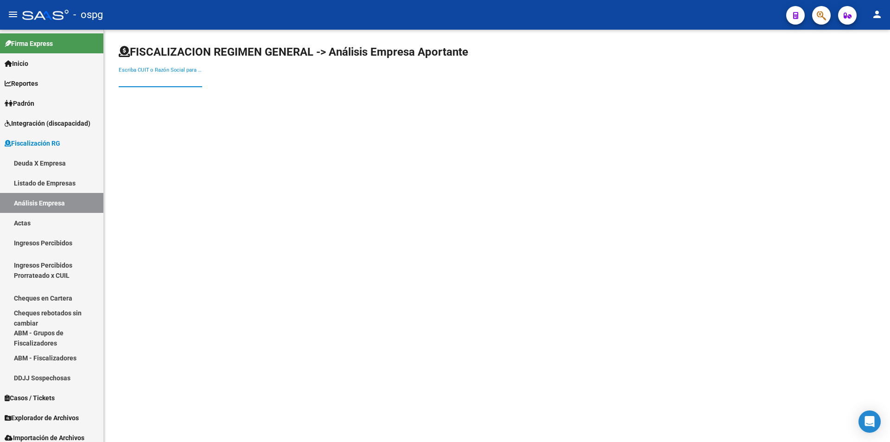
click at [141, 80] on input "Escriba CUIT o Razón Social para buscar" at bounding box center [160, 80] width 83 height 8
type input "[PERSON_NAME]"
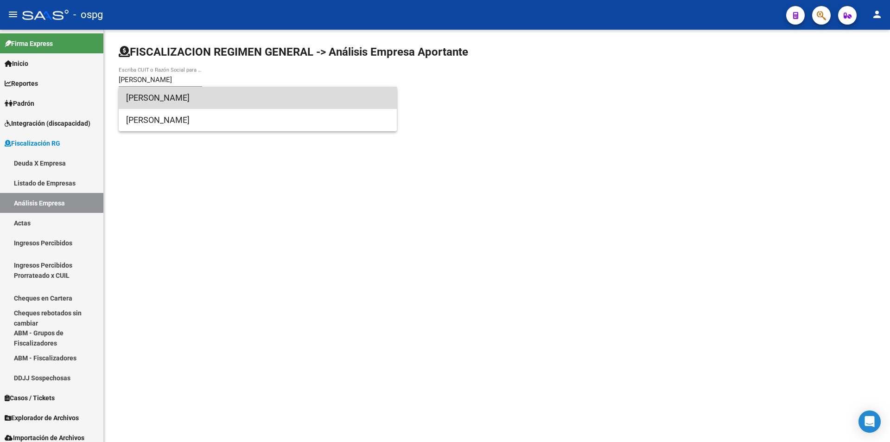
click at [213, 94] on span "[PERSON_NAME]" at bounding box center [257, 98] width 263 height 22
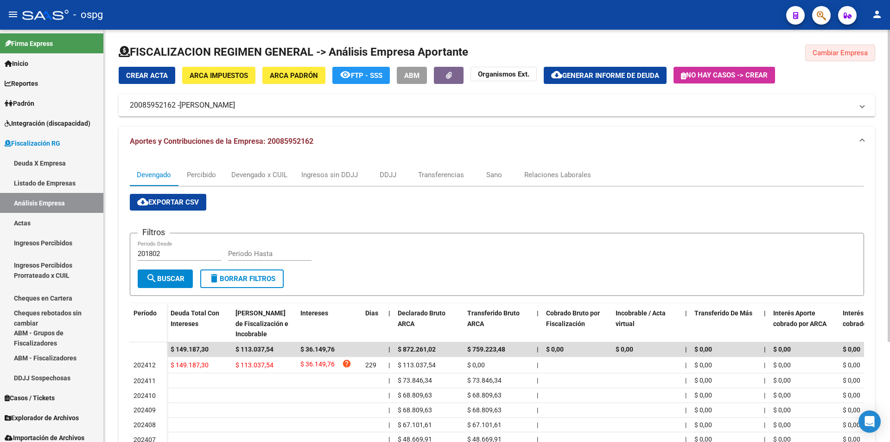
click at [831, 55] on span "Cambiar Empresa" at bounding box center [840, 53] width 55 height 8
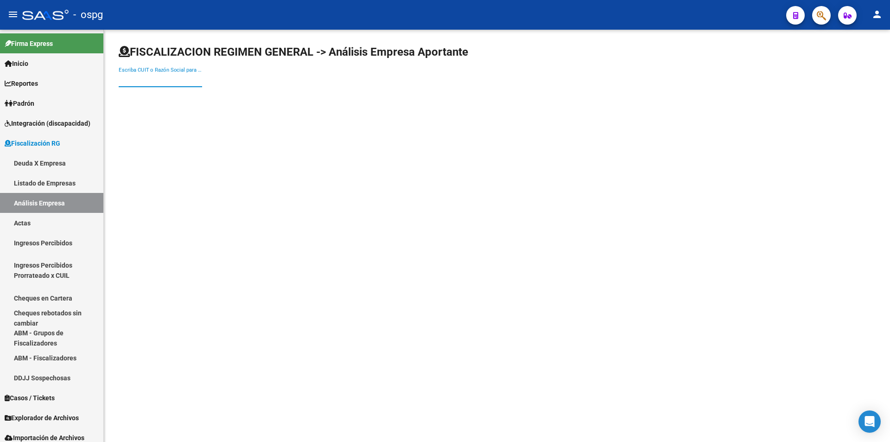
paste input "30681737991"
type input "30681737991"
click at [156, 96] on span "ALEJPA SA" at bounding box center [257, 98] width 263 height 22
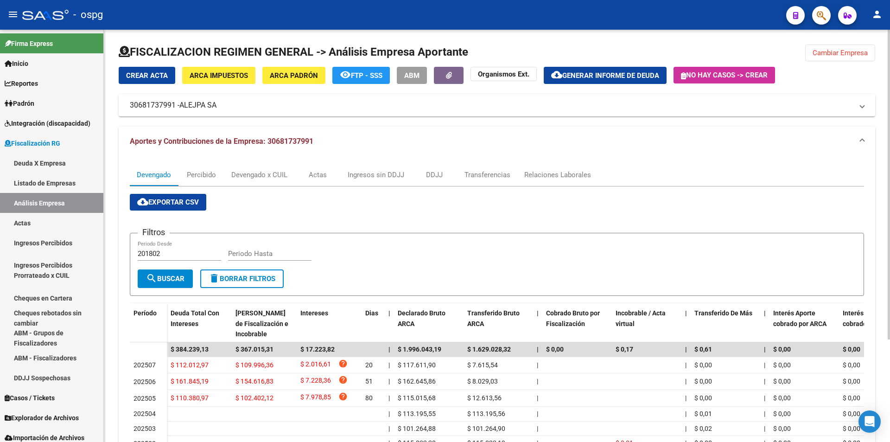
click at [858, 51] on span "Cambiar Empresa" at bounding box center [840, 53] width 55 height 8
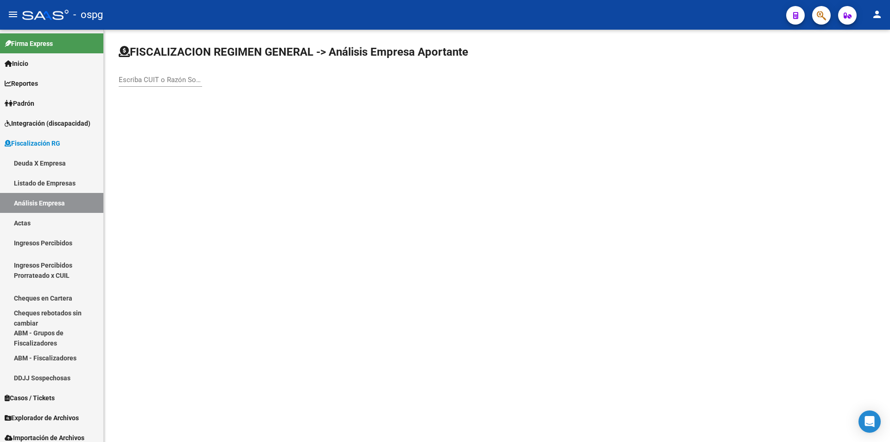
click at [169, 75] on div "Escriba CUIT o Razón Social para buscar" at bounding box center [160, 77] width 83 height 20
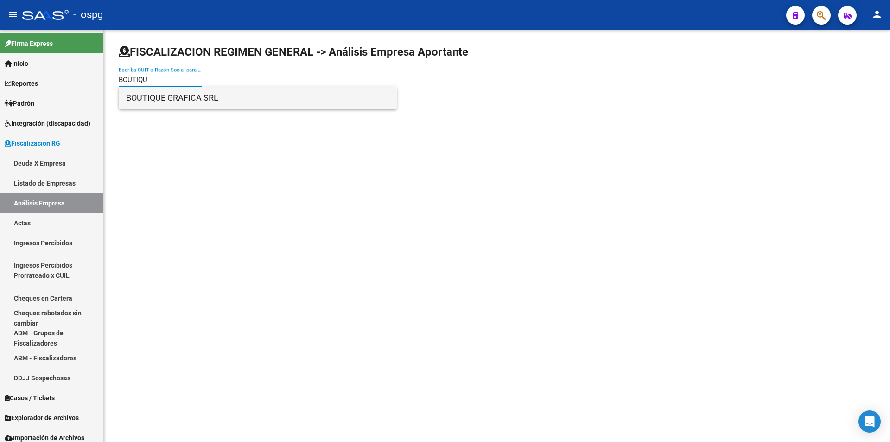
type input "BOUTIQU"
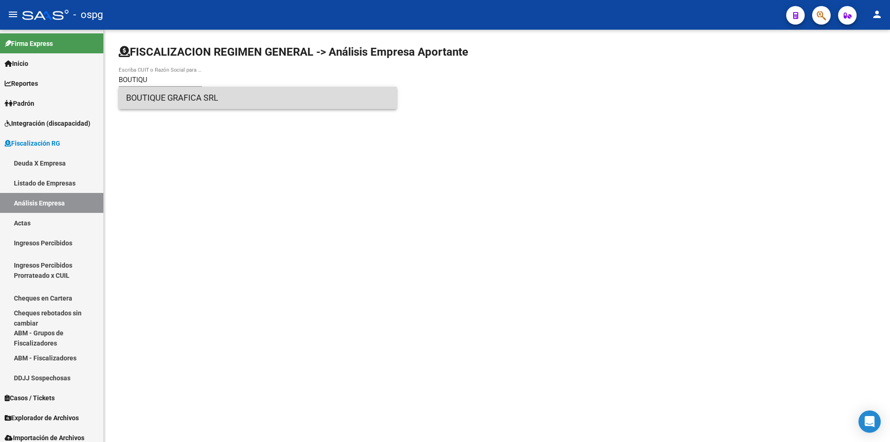
click at [176, 100] on span "BOUTIQUE GRAFICA SRL" at bounding box center [257, 98] width 263 height 22
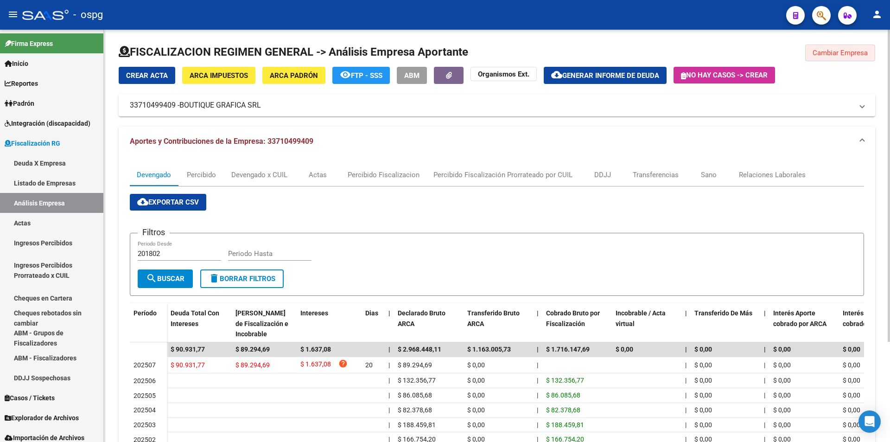
click at [828, 59] on button "Cambiar Empresa" at bounding box center [840, 53] width 70 height 17
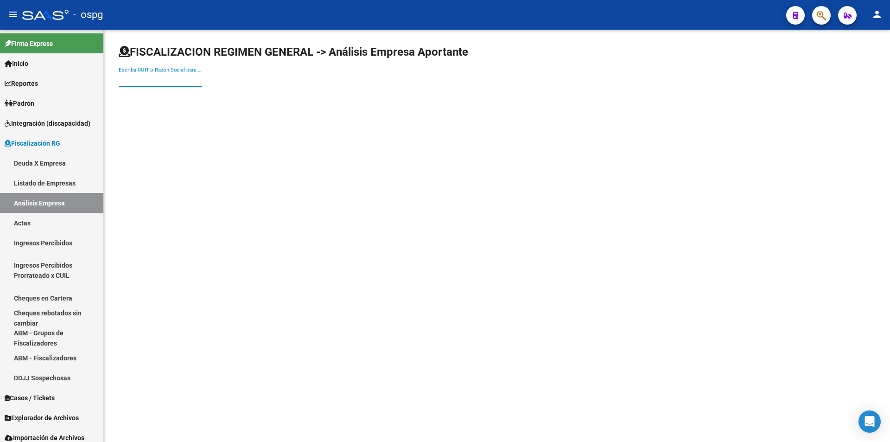
paste input "30568888851"
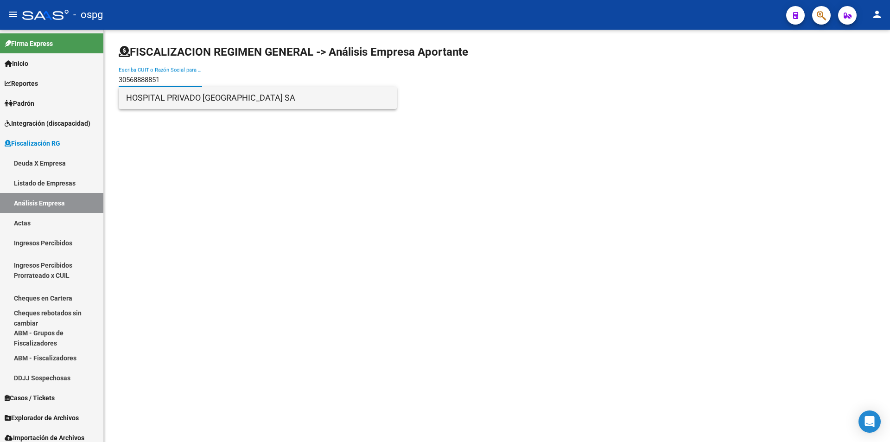
type input "30568888851"
click at [204, 99] on span "HOSPITAL PRIVADO [GEOGRAPHIC_DATA] SA" at bounding box center [257, 98] width 263 height 22
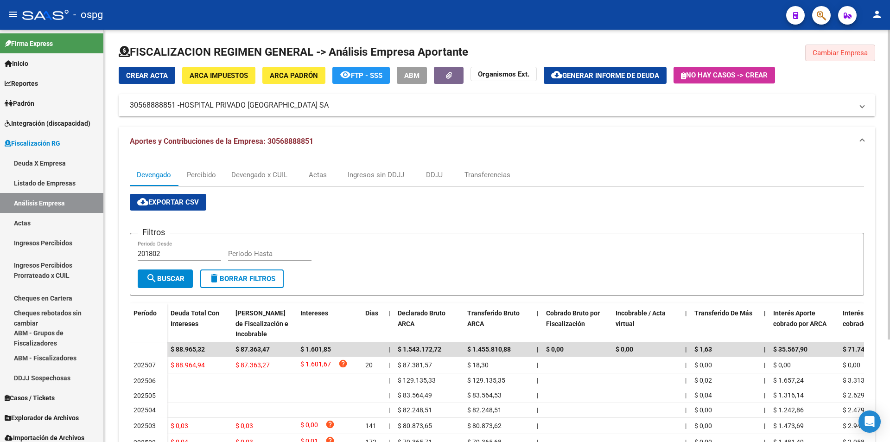
click at [850, 57] on span "Cambiar Empresa" at bounding box center [840, 53] width 55 height 8
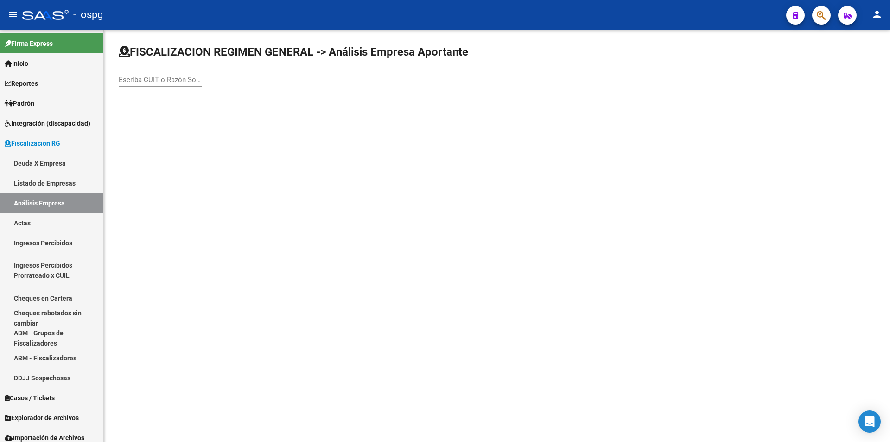
click at [179, 75] on div "Escriba CUIT o Razón Social para buscar" at bounding box center [160, 77] width 83 height 20
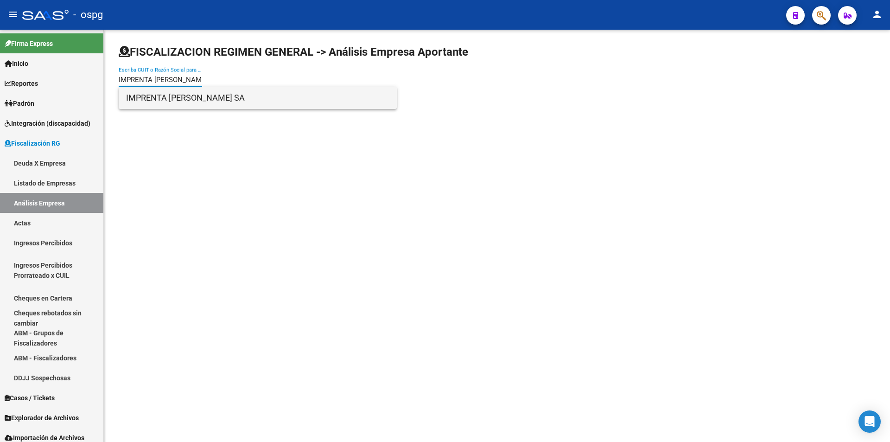
type input "IMPRENTA [PERSON_NAME]"
click at [231, 96] on span "IMPRENTA [PERSON_NAME] SA" at bounding box center [257, 98] width 263 height 22
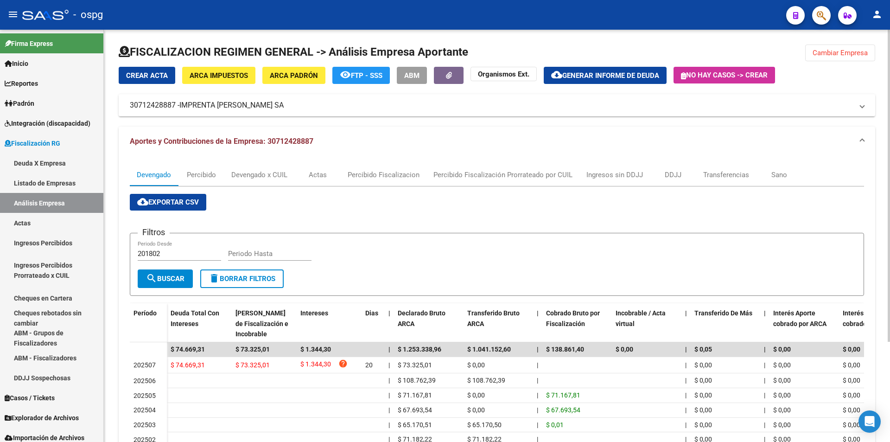
click at [835, 57] on button "Cambiar Empresa" at bounding box center [840, 53] width 70 height 17
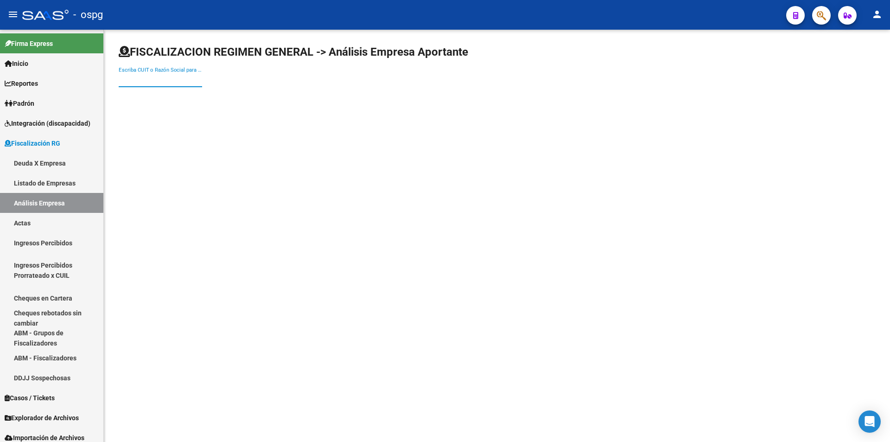
paste input "30557662320"
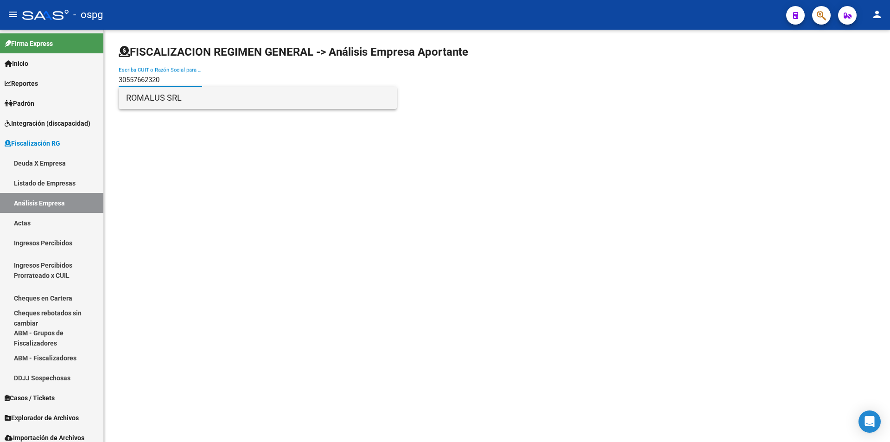
type input "30557662320"
click at [216, 99] on span "ROMALUS SRL" at bounding box center [257, 98] width 263 height 22
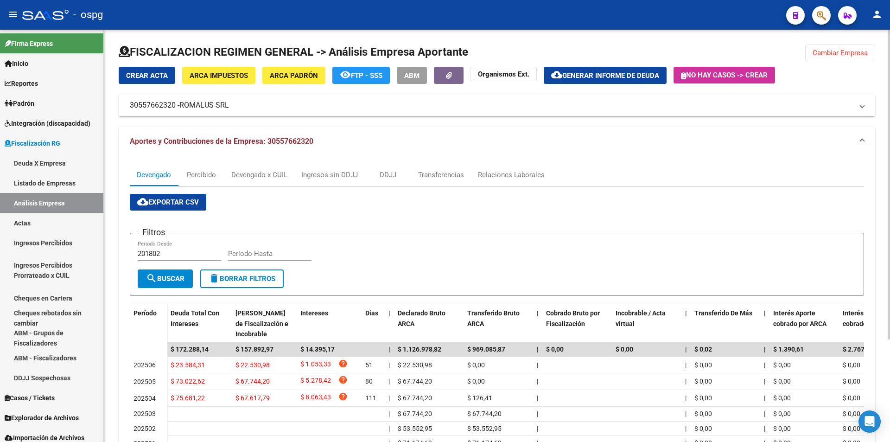
click at [846, 61] on div at bounding box center [497, 56] width 757 height 22
click at [845, 46] on button "Cambiar Empresa" at bounding box center [840, 53] width 70 height 17
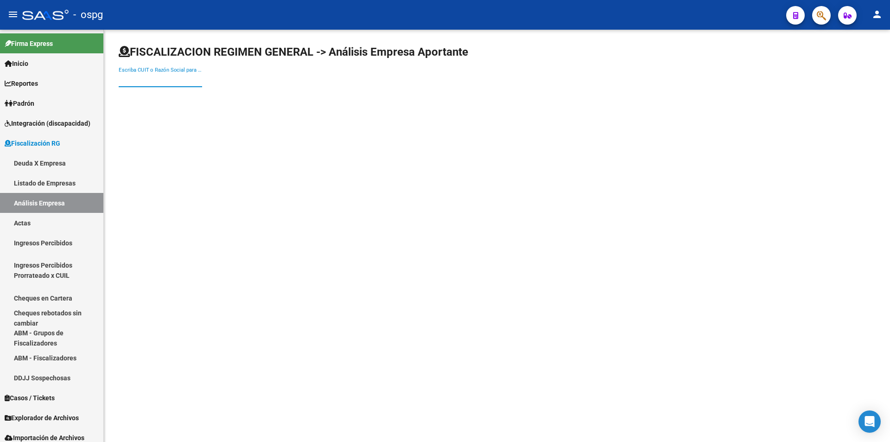
paste input "30708211687"
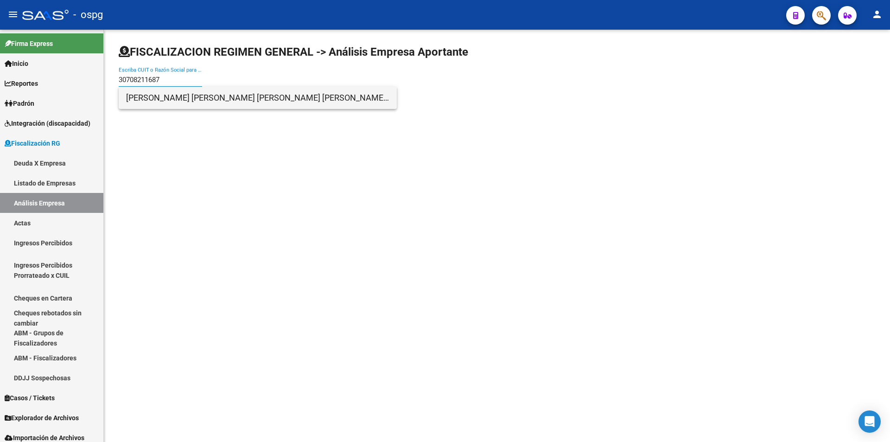
type input "30708211687"
click at [235, 97] on span "[PERSON_NAME] [PERSON_NAME] [PERSON_NAME] [PERSON_NAME] S.H." at bounding box center [257, 98] width 263 height 22
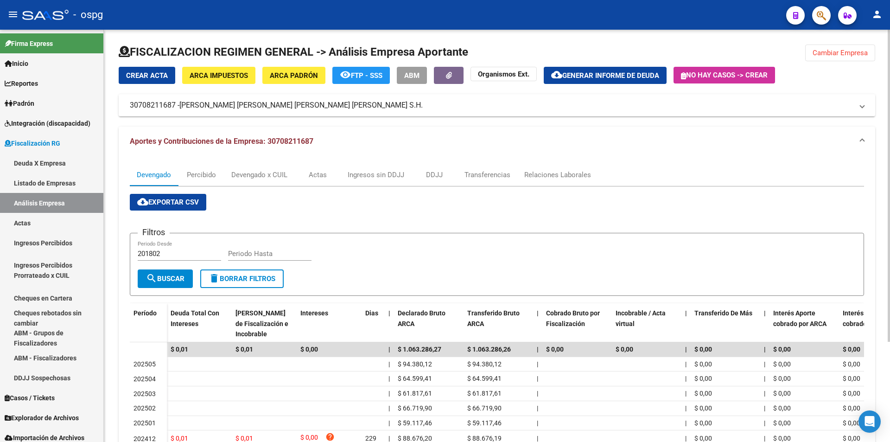
click at [843, 57] on button "Cambiar Empresa" at bounding box center [840, 53] width 70 height 17
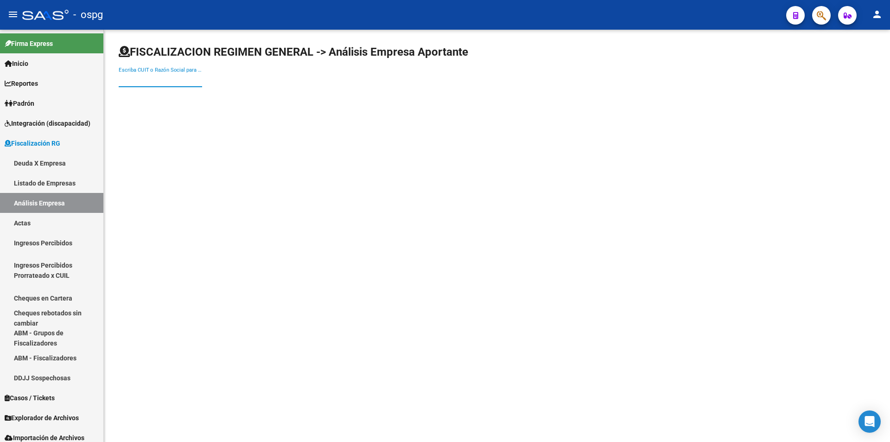
paste input "23147547439"
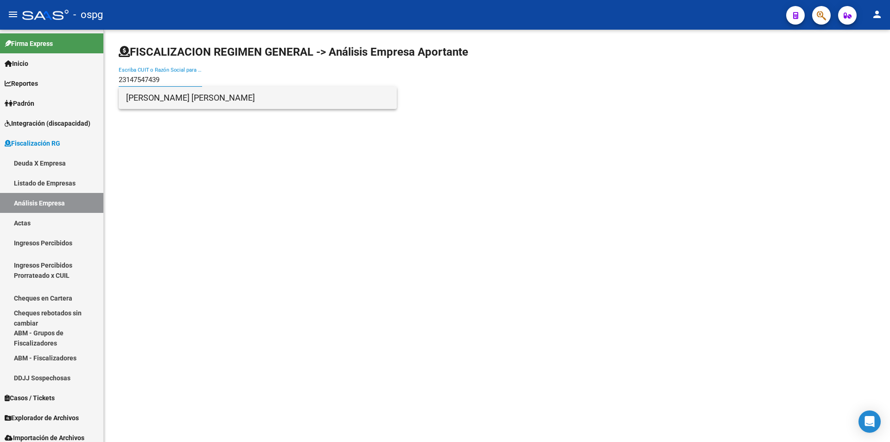
type input "23147547439"
click at [216, 93] on span "[PERSON_NAME] [PERSON_NAME]" at bounding box center [257, 98] width 263 height 22
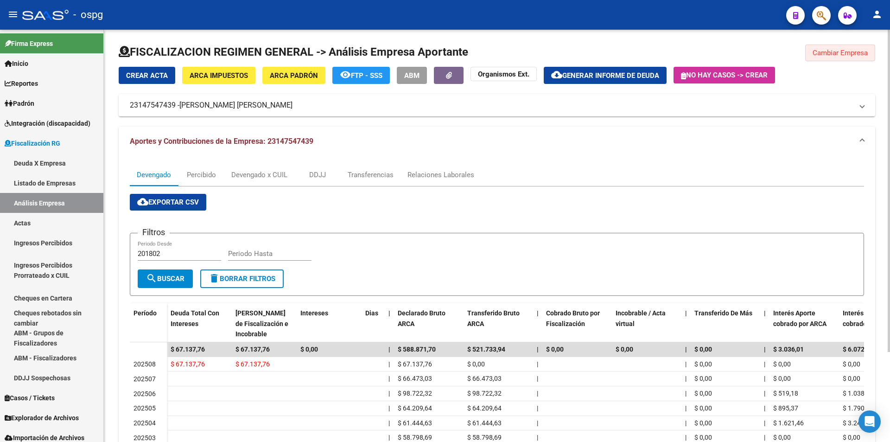
click at [850, 46] on button "Cambiar Empresa" at bounding box center [840, 53] width 70 height 17
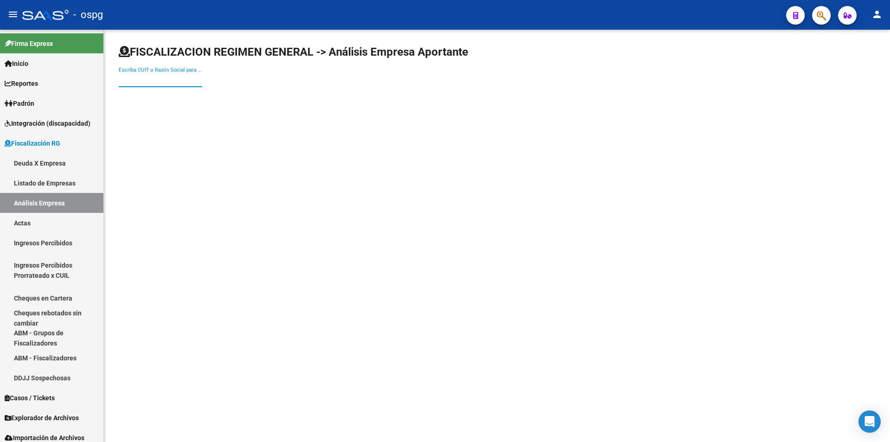
paste input "30709463469"
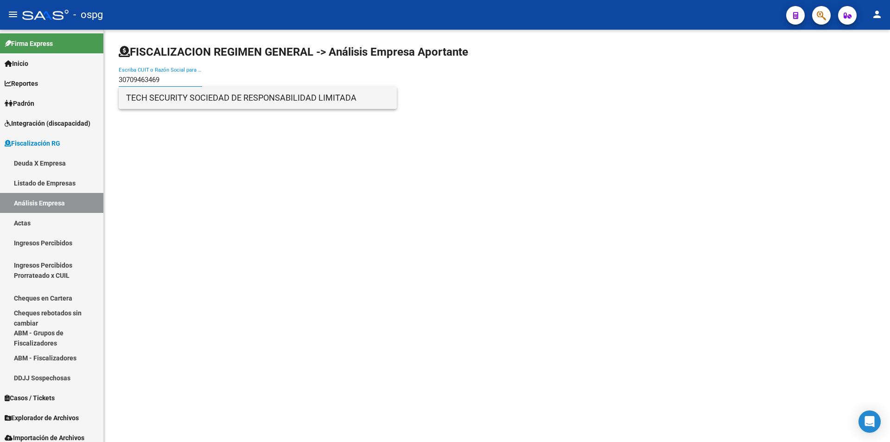
type input "30709463469"
click at [213, 104] on span "TECH SECURITY SOCIEDAD DE RESPONSABILIDAD LIMITADA" at bounding box center [257, 98] width 263 height 22
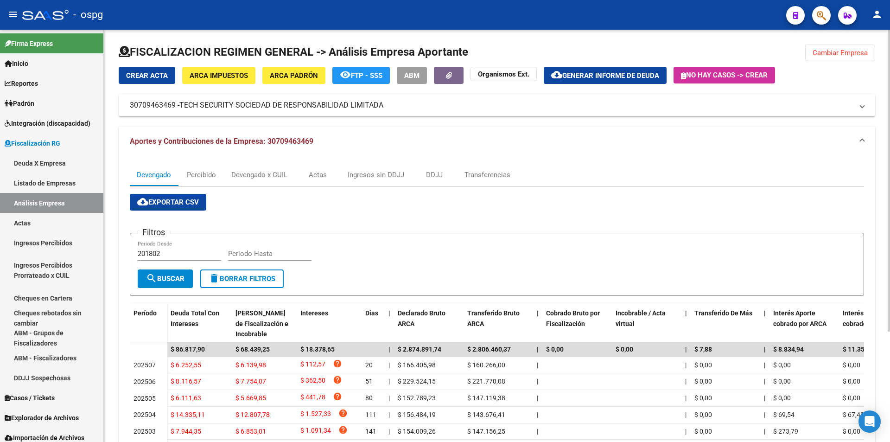
click at [857, 56] on span "Cambiar Empresa" at bounding box center [840, 53] width 55 height 8
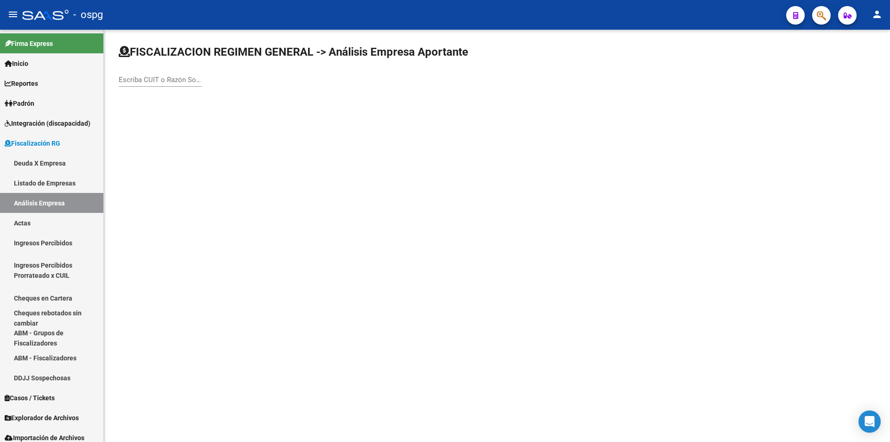
click at [170, 78] on input "Escriba CUIT o Razón Social para buscar" at bounding box center [160, 80] width 83 height 8
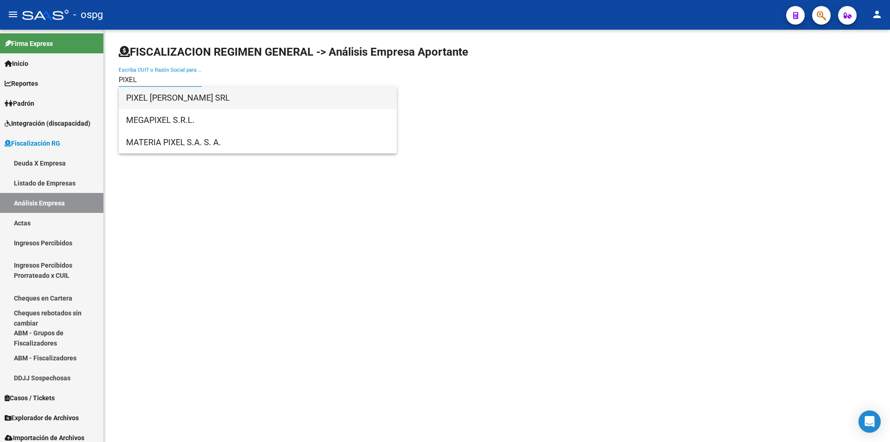
type input "PIXEL"
click at [178, 92] on span "PIXEL [PERSON_NAME] SRL" at bounding box center [257, 98] width 263 height 22
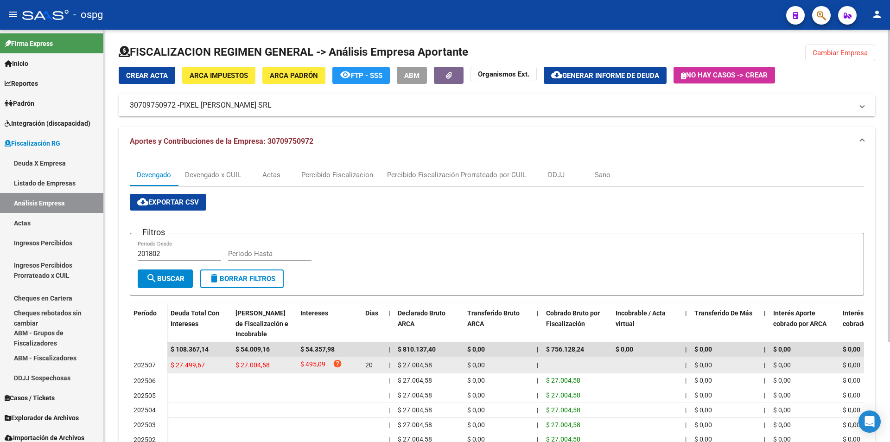
click at [186, 368] on span "$ 27.499,67" at bounding box center [188, 364] width 34 height 7
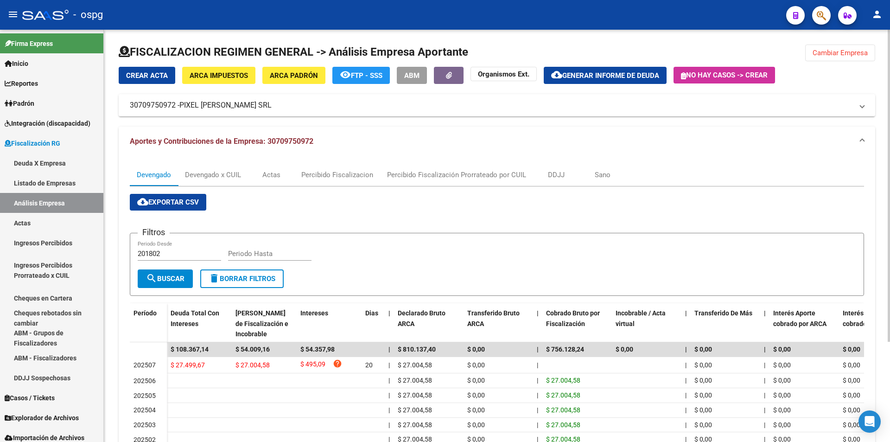
click at [849, 51] on span "Cambiar Empresa" at bounding box center [840, 53] width 55 height 8
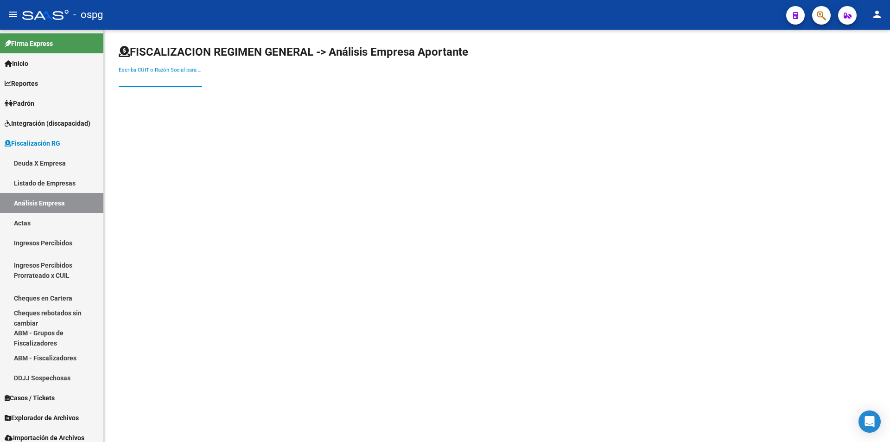
click at [147, 80] on input "Escriba CUIT o Razón Social para buscar" at bounding box center [160, 80] width 83 height 8
type input "ENOD"
click at [152, 94] on span "ENOD S A" at bounding box center [257, 98] width 263 height 22
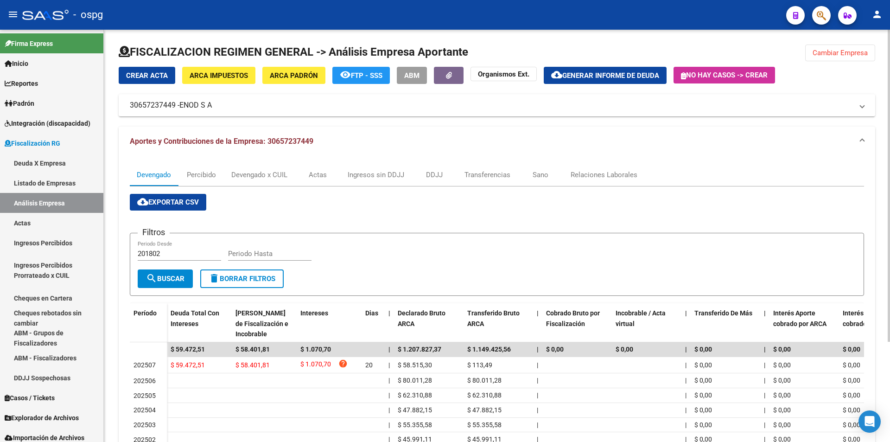
click at [839, 59] on button "Cambiar Empresa" at bounding box center [840, 53] width 70 height 17
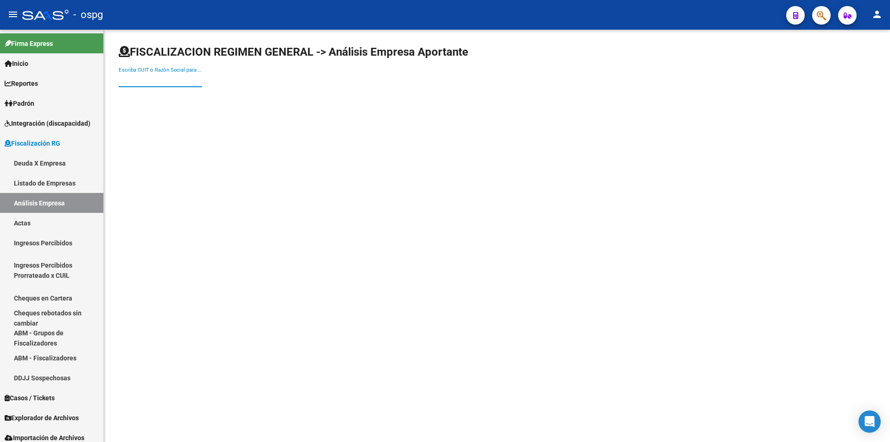
paste input "20083621762"
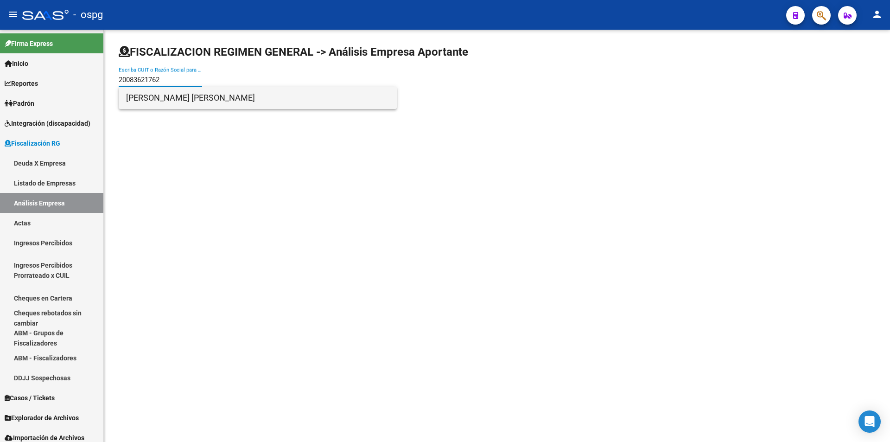
type input "20083621762"
click at [186, 102] on span "[PERSON_NAME] [PERSON_NAME]" at bounding box center [257, 98] width 263 height 22
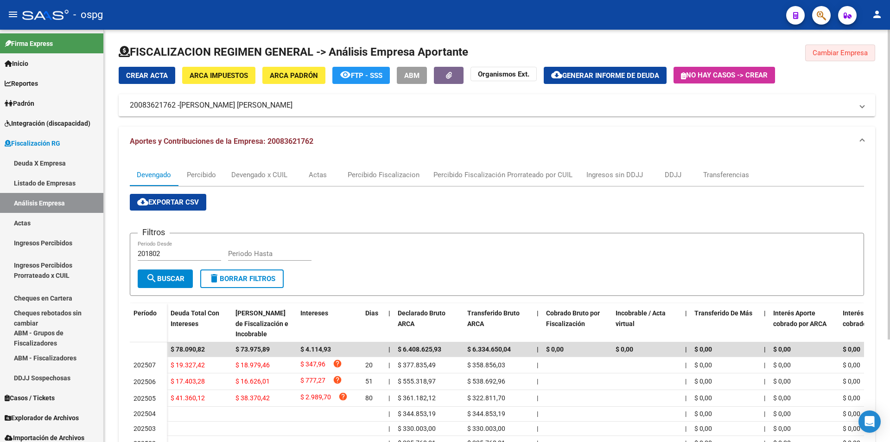
click at [847, 57] on span "Cambiar Empresa" at bounding box center [840, 53] width 55 height 8
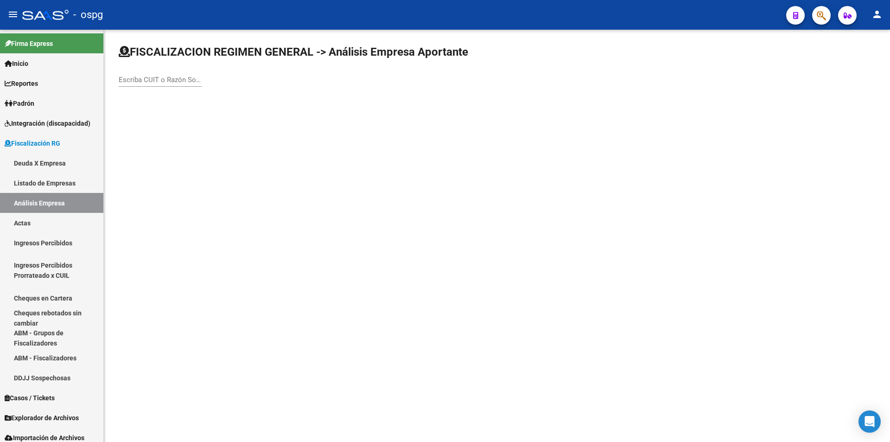
click at [160, 80] on input "Escriba CUIT o Razón Social para buscar" at bounding box center [160, 80] width 83 height 8
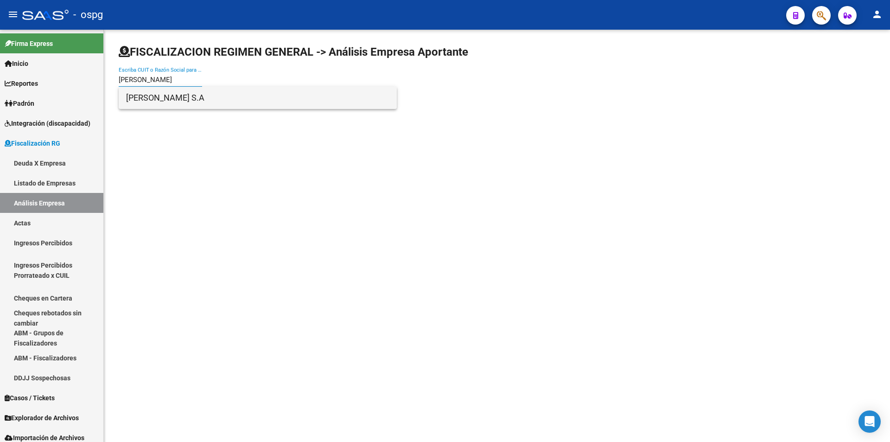
type input "[PERSON_NAME]"
click at [174, 94] on span "[PERSON_NAME] S.A" at bounding box center [257, 98] width 263 height 22
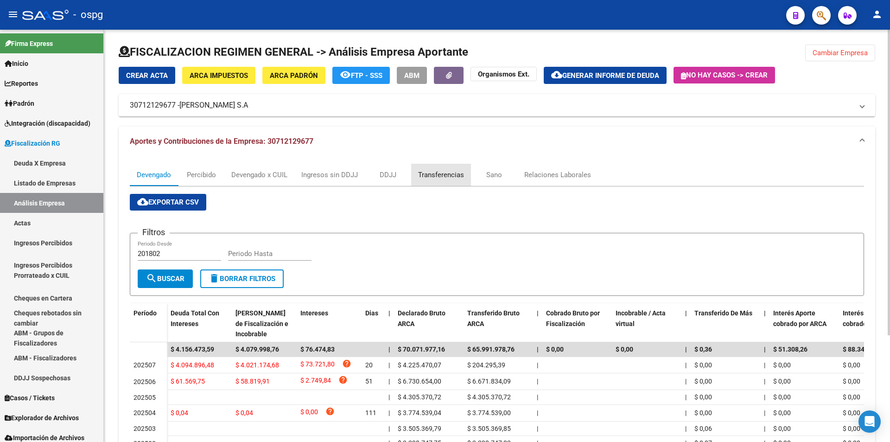
click at [439, 172] on div "Transferencias" at bounding box center [441, 175] width 46 height 10
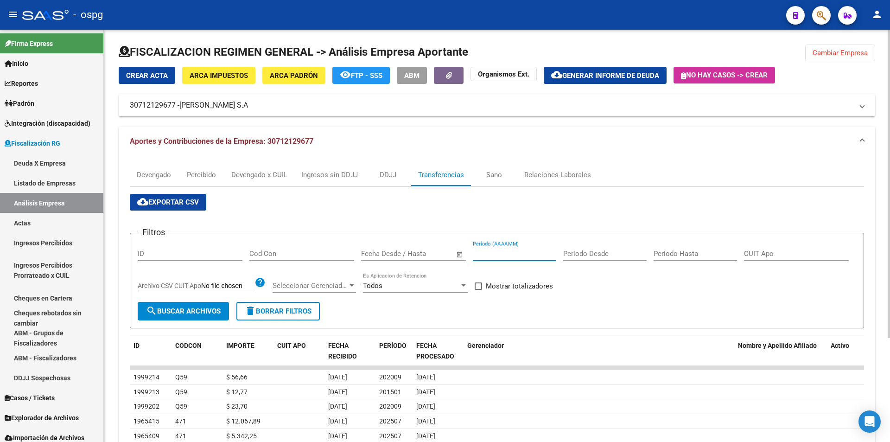
click at [501, 251] on input "Período (AAAAMM)" at bounding box center [514, 253] width 83 height 8
type input "202507"
click at [481, 286] on span at bounding box center [478, 285] width 7 height 7
click at [479, 290] on input "Mostrar totalizadores" at bounding box center [478, 290] width 0 height 0
checkbox input "true"
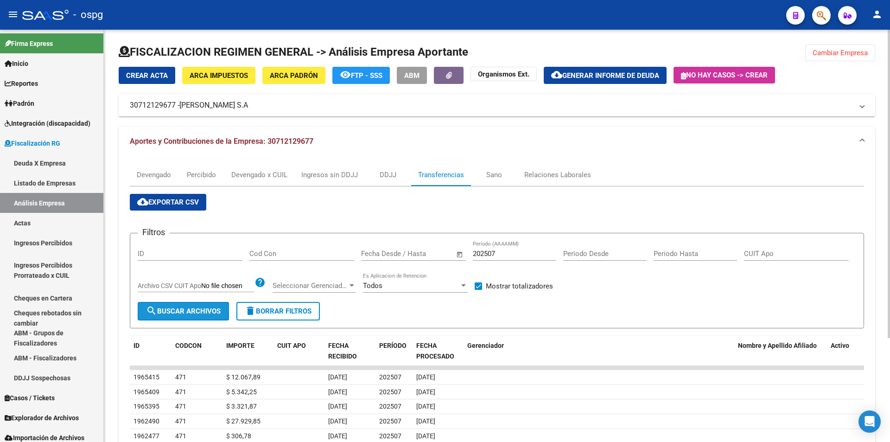
click at [191, 317] on button "search Buscar Archivos" at bounding box center [183, 311] width 91 height 19
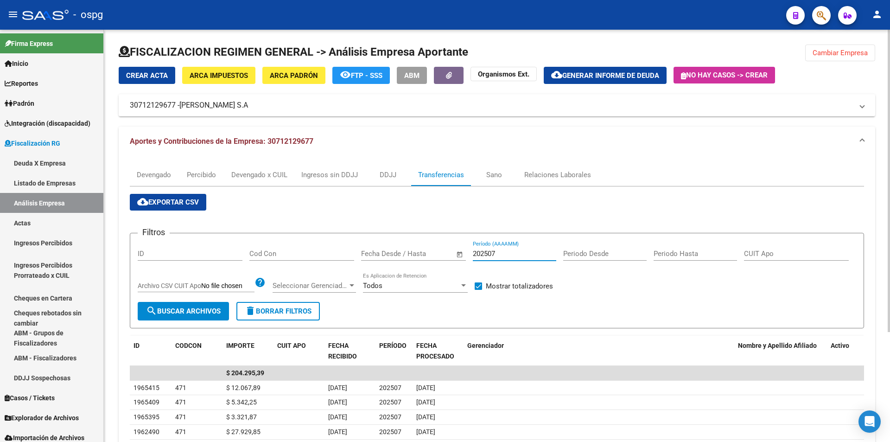
click at [506, 252] on input "202507" at bounding box center [514, 253] width 83 height 8
type input "2"
click at [843, 57] on button "Cambiar Empresa" at bounding box center [840, 53] width 70 height 17
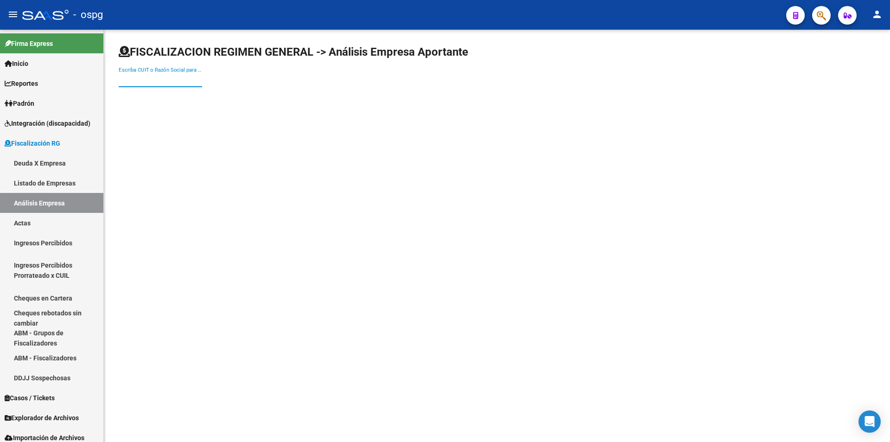
drag, startPoint x: 179, startPoint y: 80, endPoint x: 318, endPoint y: 97, distance: 140.7
click at [179, 79] on input "Escriba CUIT o Razón Social para buscar" at bounding box center [160, 80] width 83 height 8
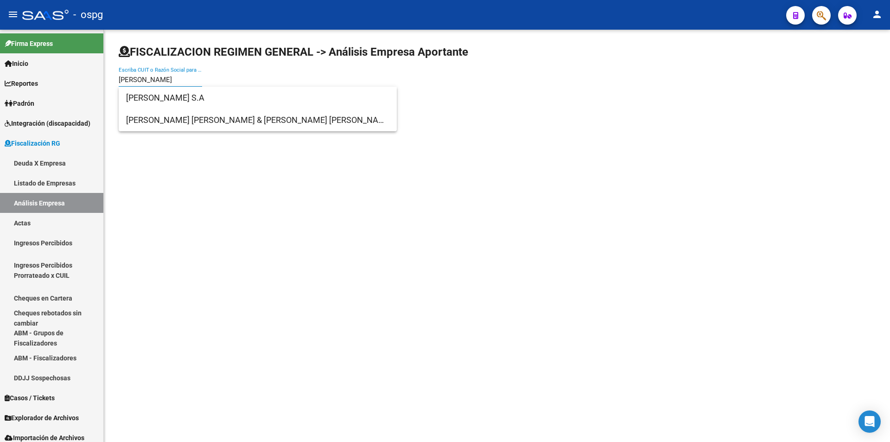
type input "[PERSON_NAME]"
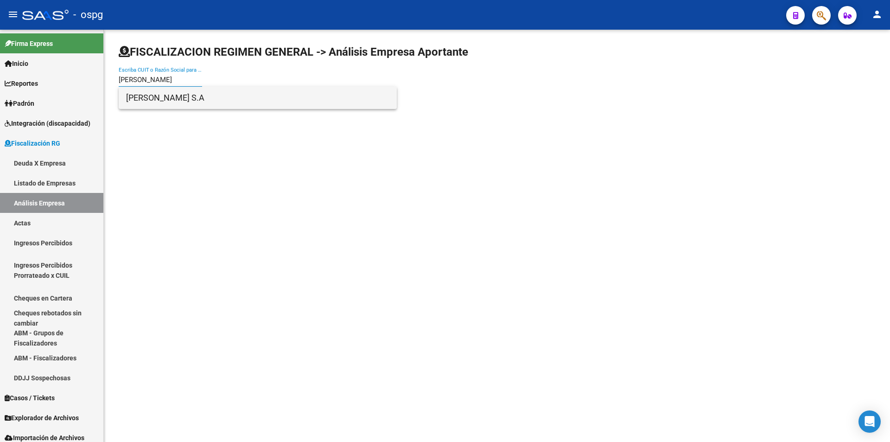
click at [186, 98] on span "[PERSON_NAME] S.A" at bounding box center [257, 98] width 263 height 22
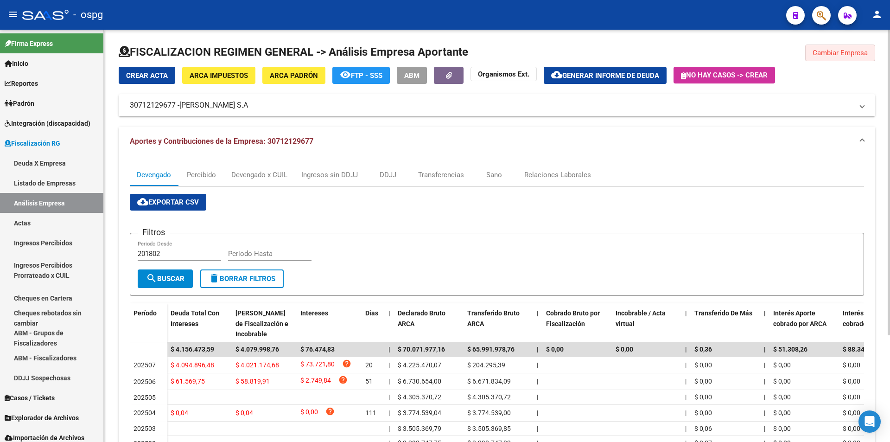
click at [847, 58] on button "Cambiar Empresa" at bounding box center [840, 53] width 70 height 17
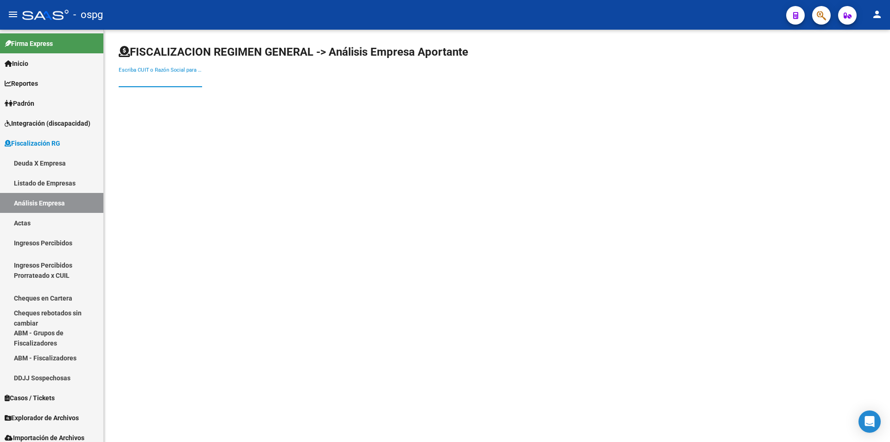
paste input "27056596114"
type input "27056596114"
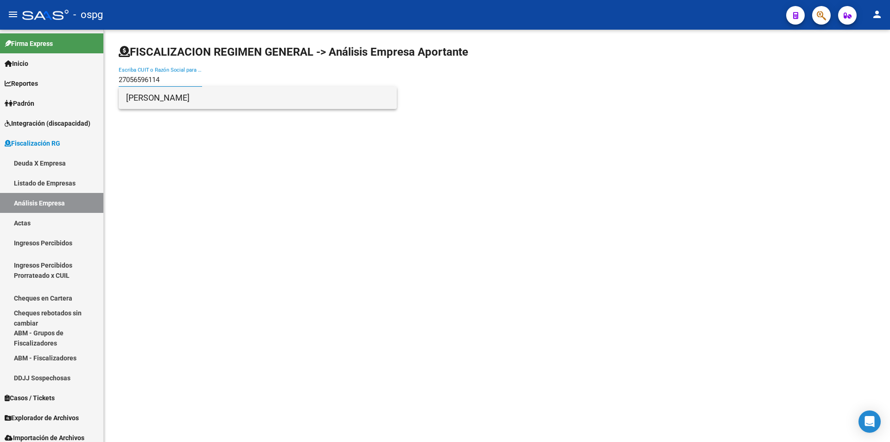
click at [170, 98] on span "[PERSON_NAME]" at bounding box center [257, 98] width 263 height 22
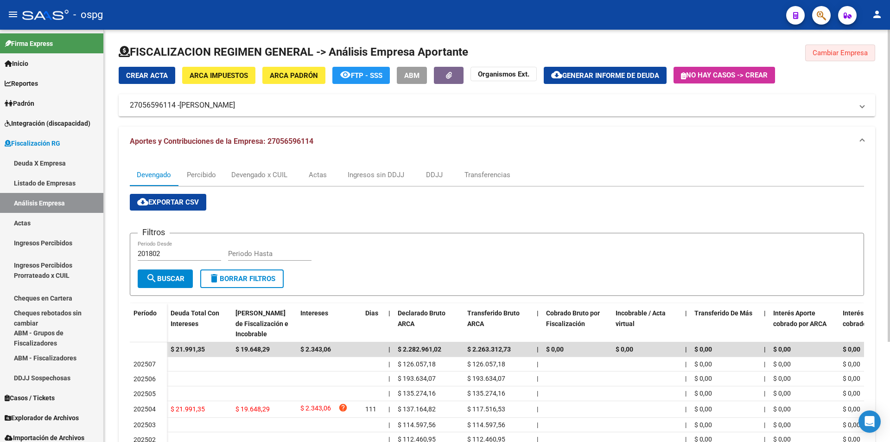
click at [835, 56] on span "Cambiar Empresa" at bounding box center [840, 53] width 55 height 8
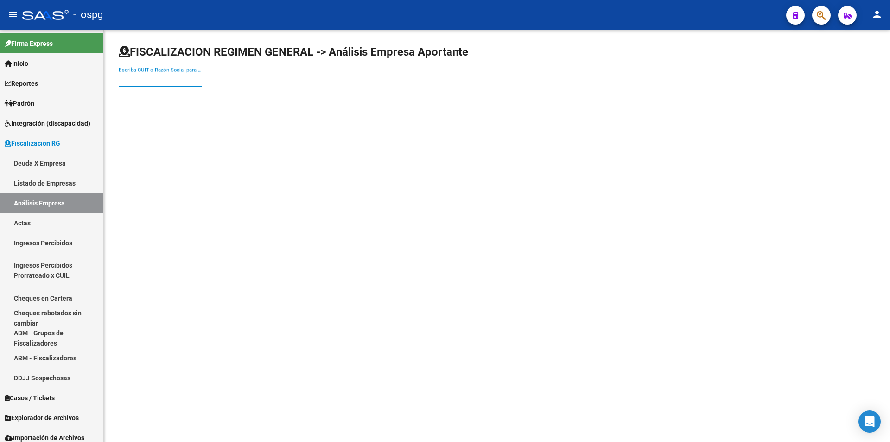
paste input "30711238618"
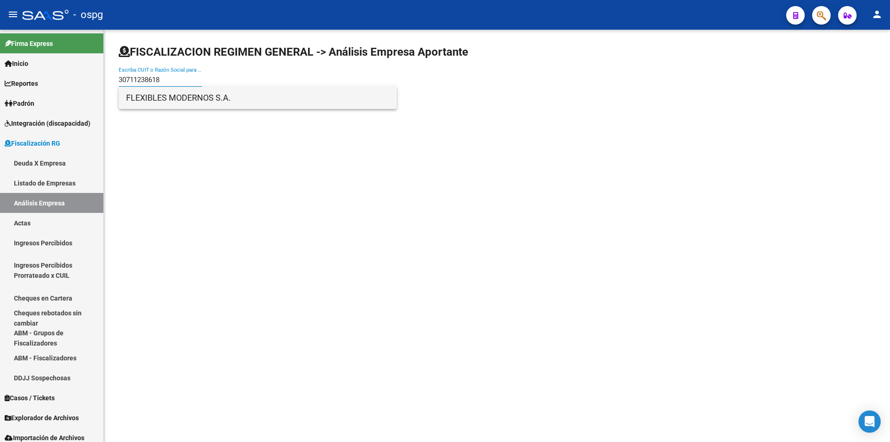
type input "30711238618"
click at [184, 96] on span "FLEXIBLES MODERNOS S.A." at bounding box center [257, 98] width 263 height 22
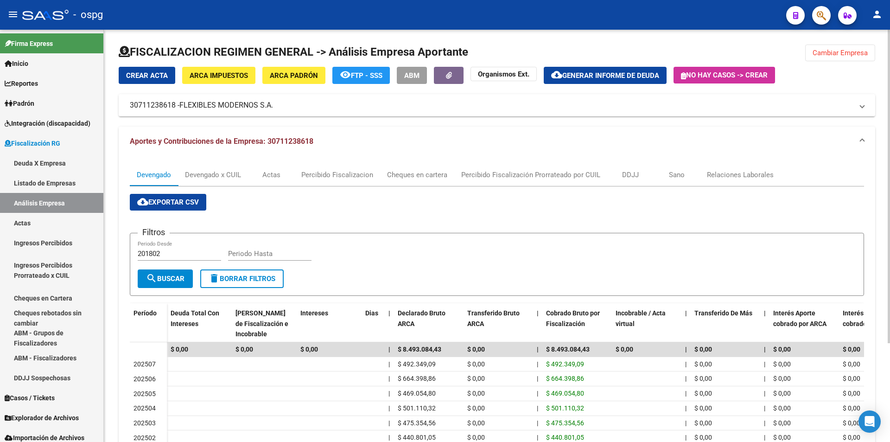
click at [865, 56] on span "Cambiar Empresa" at bounding box center [840, 53] width 55 height 8
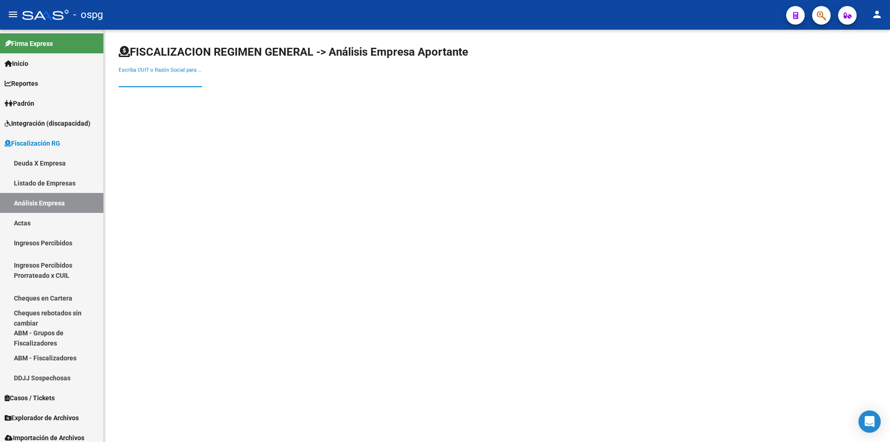
paste input "30709065862"
type input "30709065862"
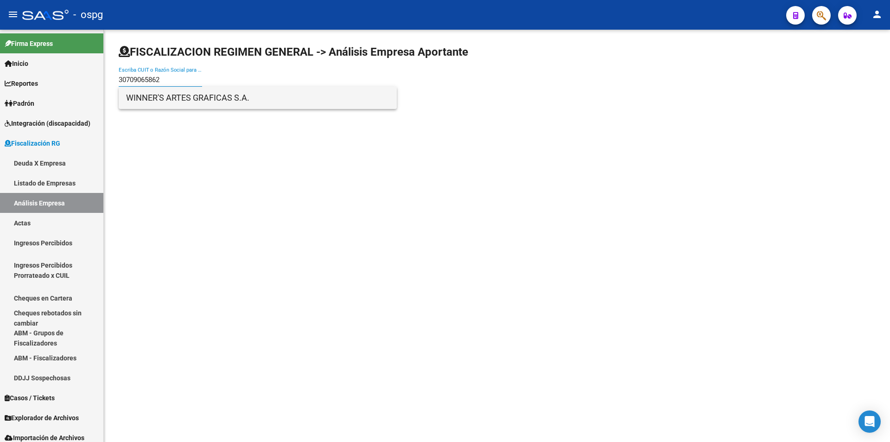
click at [192, 99] on span "WINNER'S ARTES GRAFICAS S.A." at bounding box center [257, 98] width 263 height 22
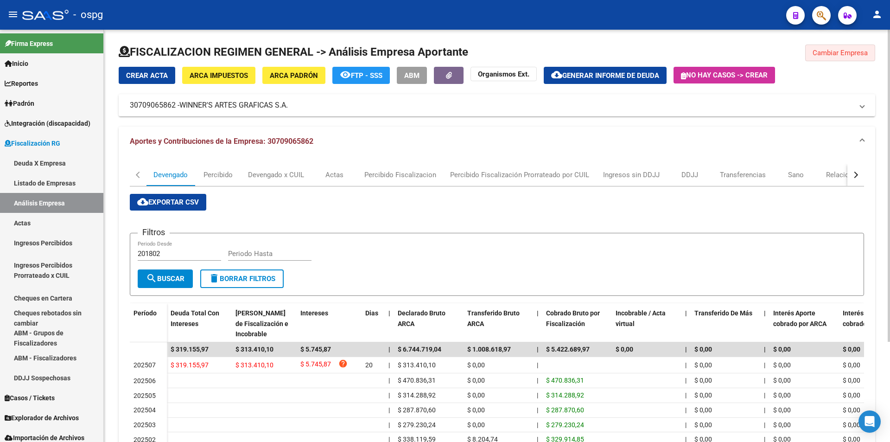
click at [822, 52] on span "Cambiar Empresa" at bounding box center [840, 53] width 55 height 8
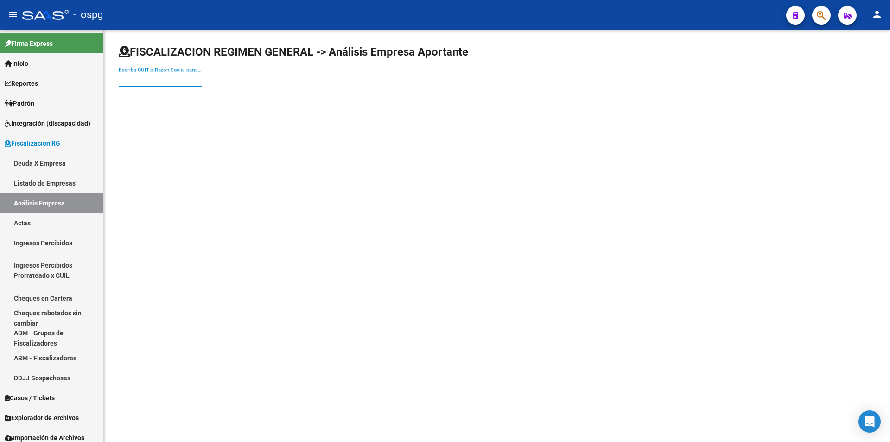
paste input "30709034924"
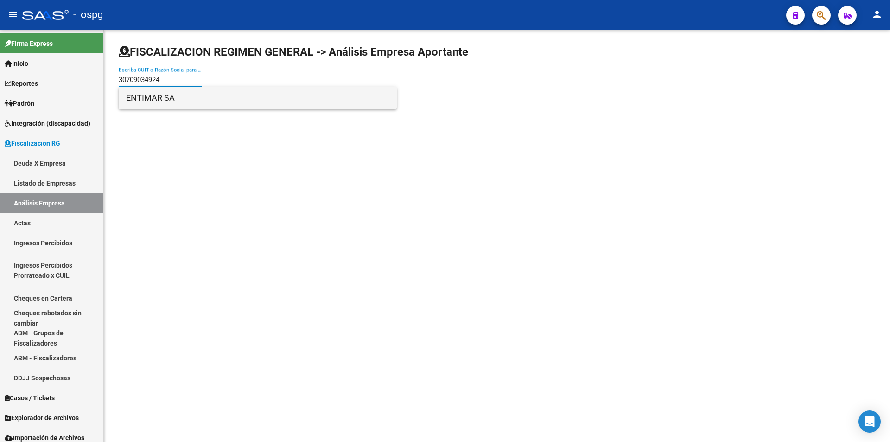
type input "30709034924"
click at [148, 91] on span "ENTIMAR SA" at bounding box center [257, 98] width 263 height 22
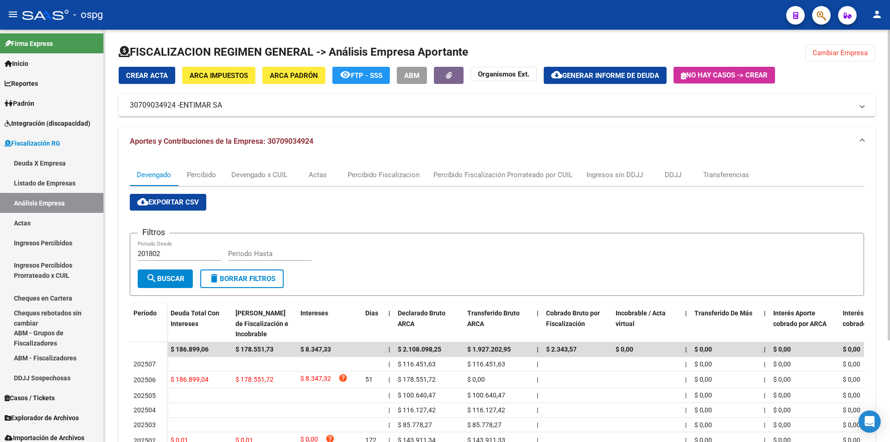
click at [846, 54] on span "Cambiar Empresa" at bounding box center [840, 53] width 55 height 8
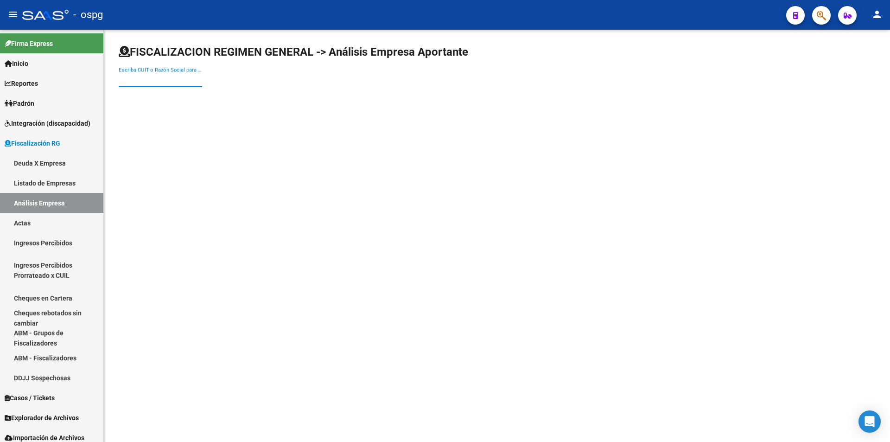
paste input "33709922489"
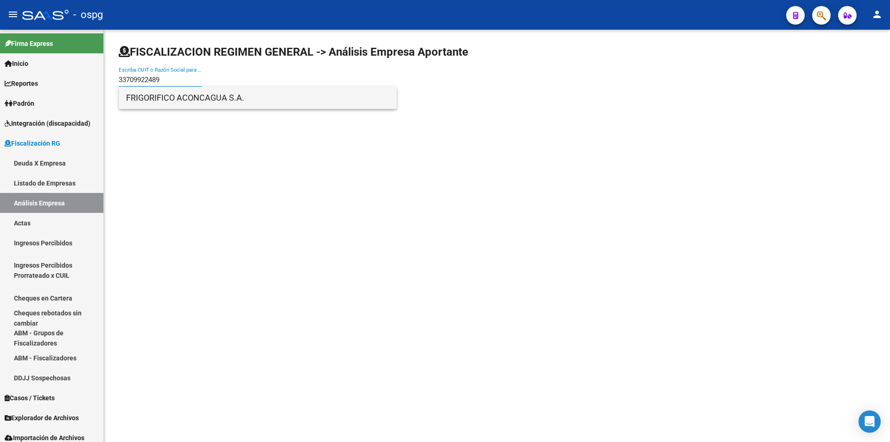
type input "33709922489"
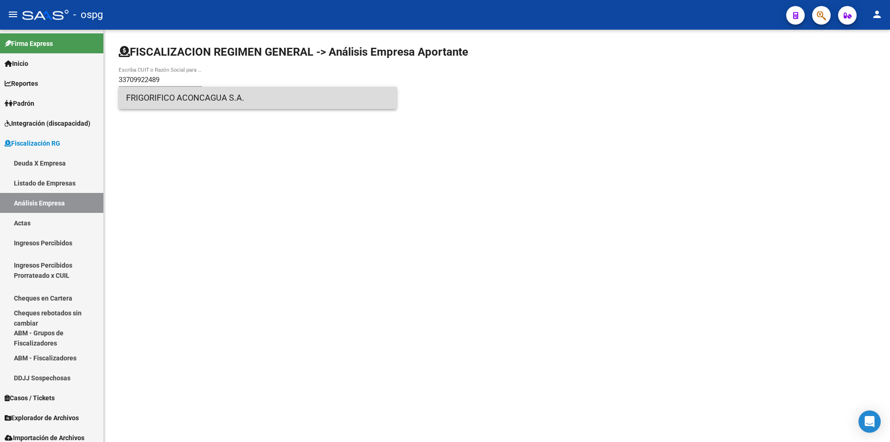
click at [174, 93] on span "FRIGORIFICO ACONCAGUA S.A." at bounding box center [257, 98] width 263 height 22
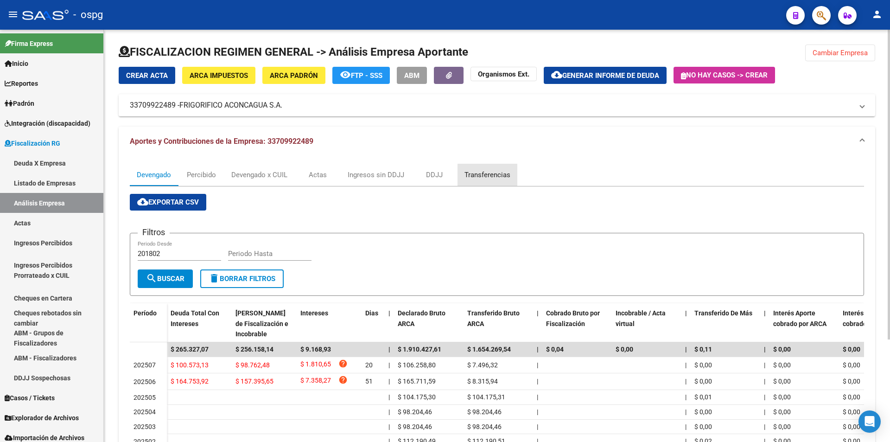
click at [503, 172] on div "Transferencias" at bounding box center [488, 175] width 46 height 10
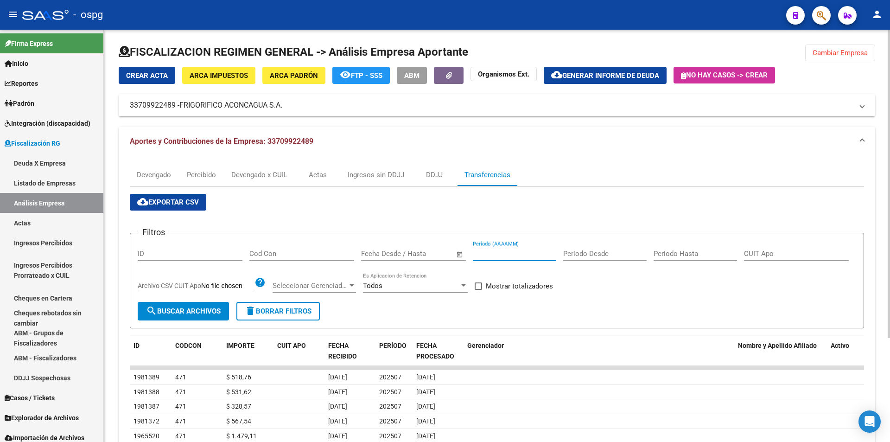
click at [494, 254] on input "Período (AAAAMM)" at bounding box center [514, 253] width 83 height 8
type input "202506"
click at [481, 282] on span at bounding box center [478, 285] width 7 height 7
click at [479, 290] on input "Mostrar totalizadores" at bounding box center [478, 290] width 0 height 0
checkbox input "true"
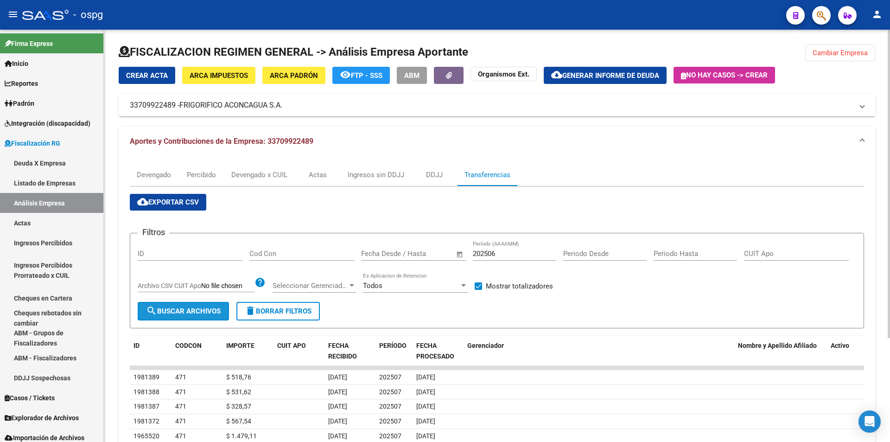
click at [187, 306] on button "search Buscar Archivos" at bounding box center [183, 311] width 91 height 19
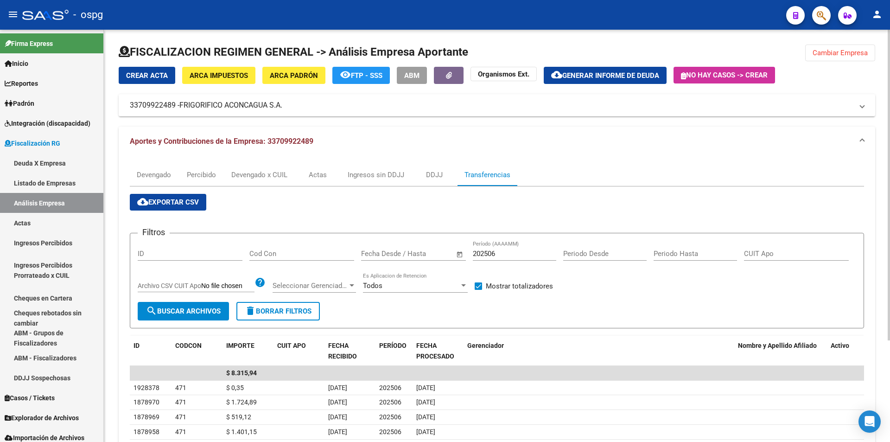
click at [836, 54] on span "Cambiar Empresa" at bounding box center [840, 53] width 55 height 8
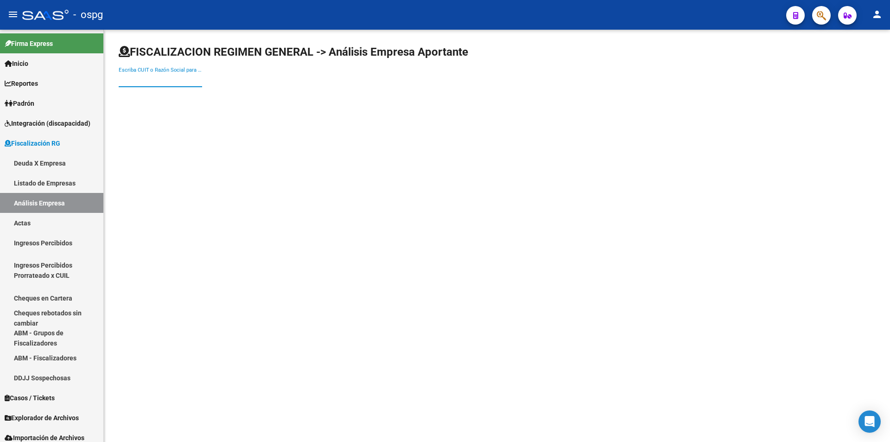
click at [174, 80] on input "Escriba CUIT o Razón Social para buscar" at bounding box center [160, 80] width 83 height 8
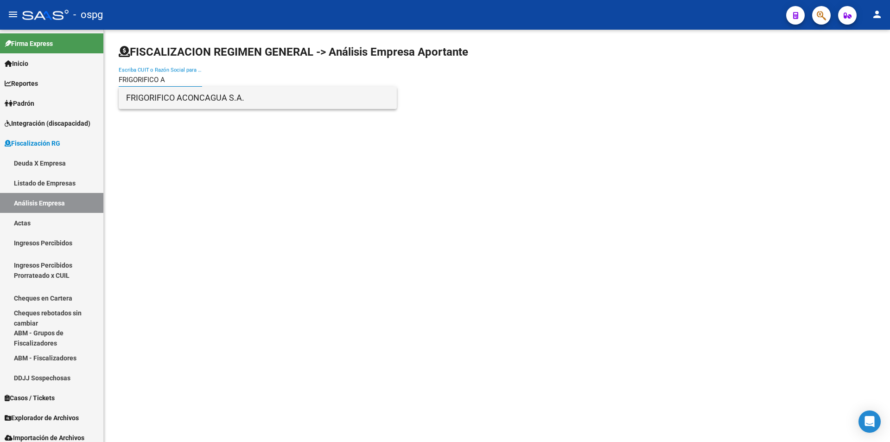
type input "FRIGORIFICO A"
click at [190, 96] on span "FRIGORIFICO ACONCAGUA S.A." at bounding box center [257, 98] width 263 height 22
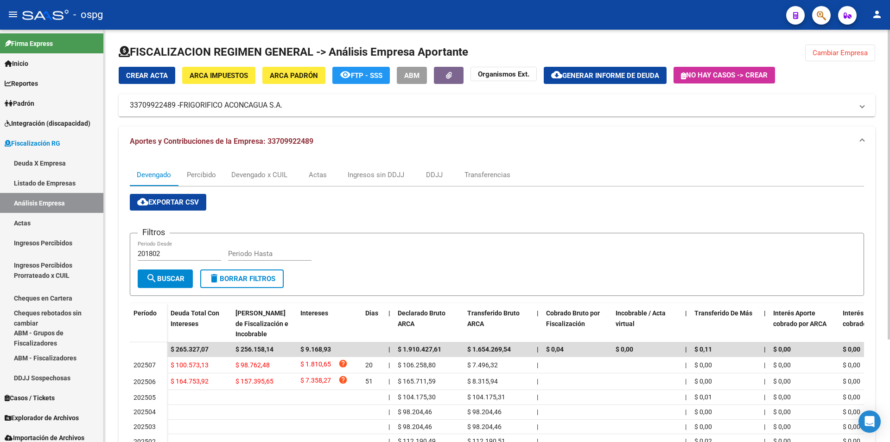
click at [842, 52] on span "Cambiar Empresa" at bounding box center [840, 53] width 55 height 8
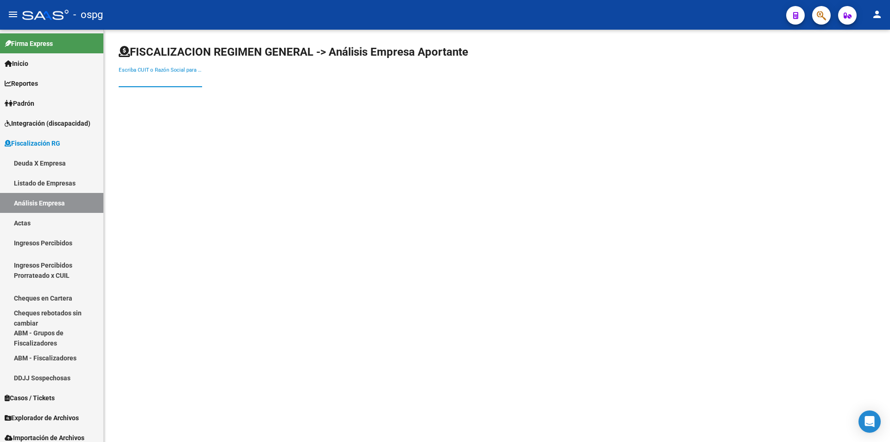
paste input "30715923374"
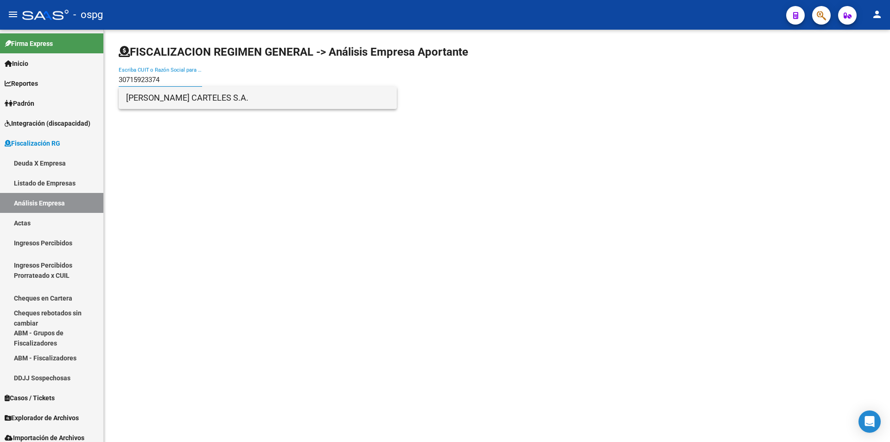
type input "30715923374"
click at [206, 103] on span "[PERSON_NAME] CARTELES S.A." at bounding box center [257, 98] width 263 height 22
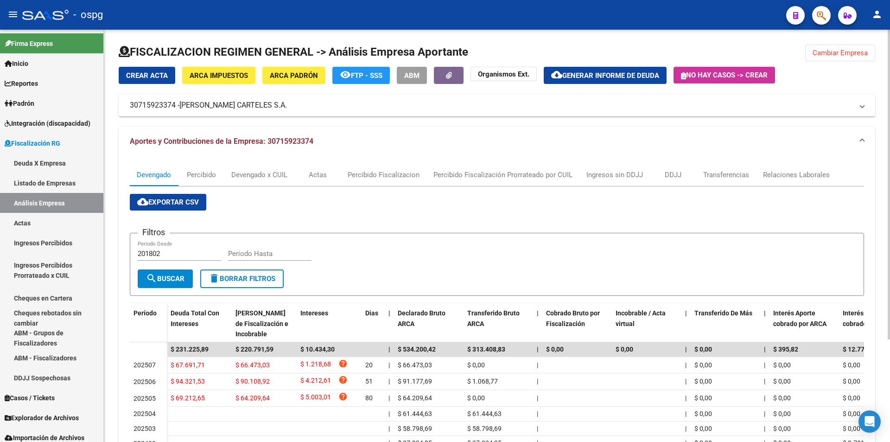
click at [302, 81] on button "ARCA Padrón" at bounding box center [293, 75] width 63 height 17
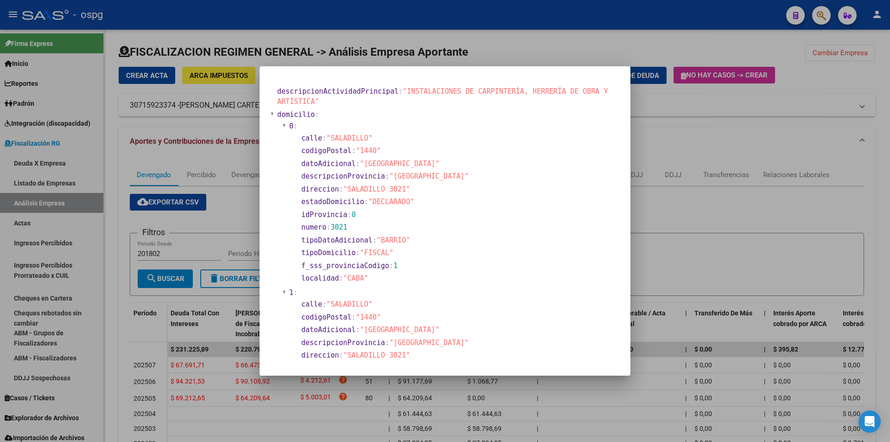
click at [659, 198] on div at bounding box center [445, 221] width 890 height 442
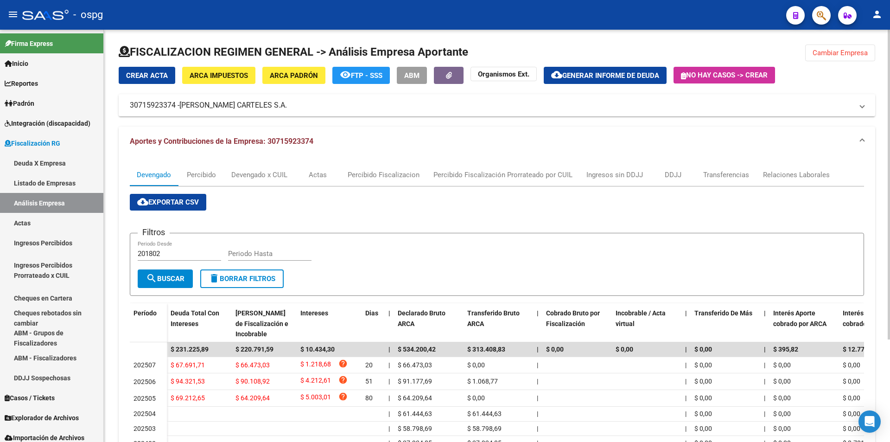
click at [846, 53] on span "Cambiar Empresa" at bounding box center [840, 53] width 55 height 8
